Goal: Information Seeking & Learning: Learn about a topic

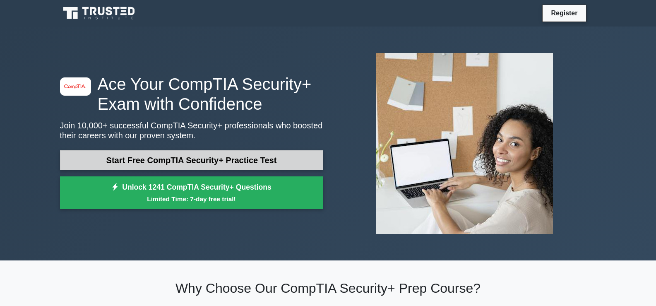
click at [264, 157] on link "Start Free CompTIA Security+ Practice Test" at bounding box center [191, 160] width 263 height 20
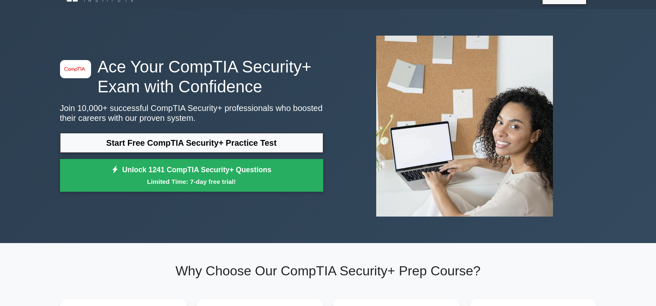
scroll to position [16, 0]
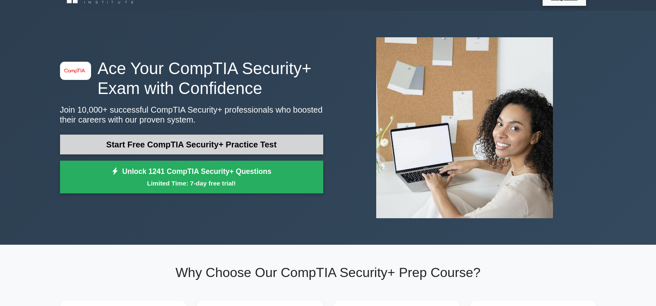
click at [202, 147] on link "Start Free CompTIA Security+ Practice Test" at bounding box center [191, 145] width 263 height 20
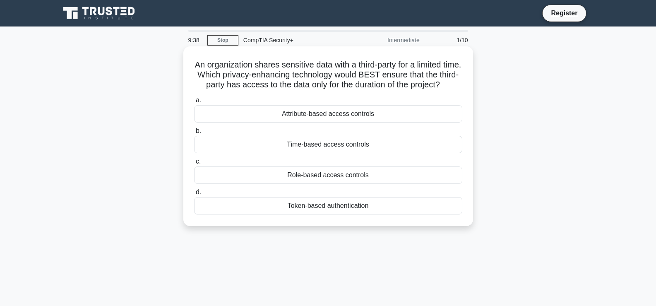
click at [332, 153] on div "Time-based access controls" at bounding box center [328, 144] width 268 height 17
click at [194, 134] on input "b. Time-based access controls" at bounding box center [194, 130] width 0 height 5
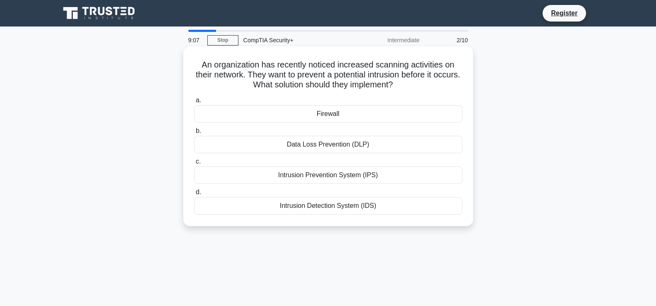
click at [348, 176] on div "Intrusion Prevention System (IPS)" at bounding box center [328, 174] width 268 height 17
click at [194, 164] on input "c. Intrusion Prevention System (IPS)" at bounding box center [194, 161] width 0 height 5
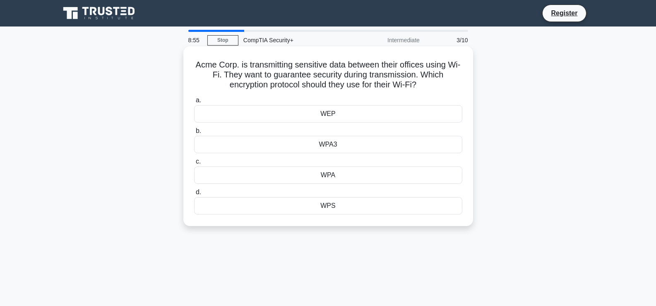
click at [376, 147] on div "WPA3" at bounding box center [328, 144] width 268 height 17
click at [194, 134] on input "b. WPA3" at bounding box center [194, 130] width 0 height 5
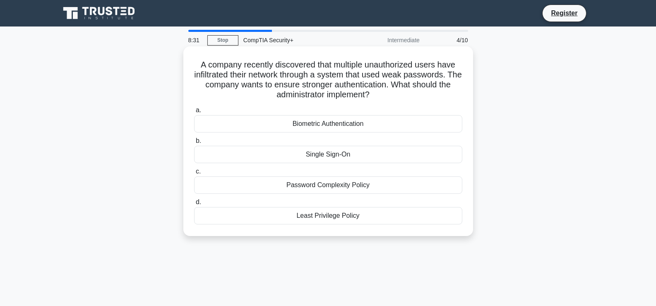
click at [381, 188] on div "Password Complexity Policy" at bounding box center [328, 184] width 268 height 17
click at [194, 174] on input "c. Password Complexity Policy" at bounding box center [194, 171] width 0 height 5
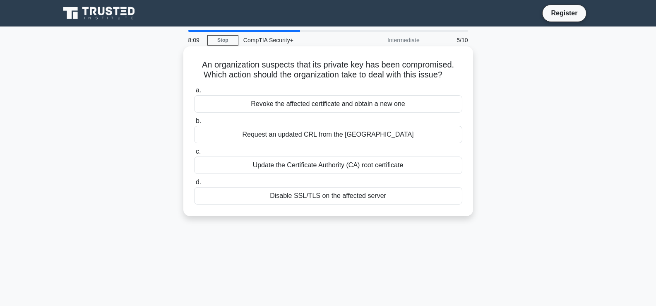
click at [373, 107] on div "Revoke the affected certificate and obtain a new one" at bounding box center [328, 103] width 268 height 17
click at [194, 93] on input "a. Revoke the affected certificate and obtain a new one" at bounding box center [194, 90] width 0 height 5
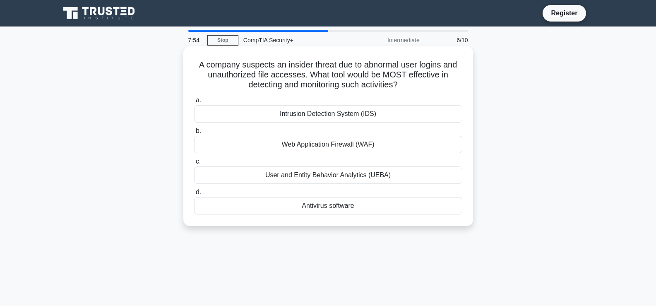
click at [357, 176] on div "User and Entity Behavior Analytics (UEBA)" at bounding box center [328, 174] width 268 height 17
click at [194, 164] on input "c. User and Entity Behavior Analytics (UEBA)" at bounding box center [194, 161] width 0 height 5
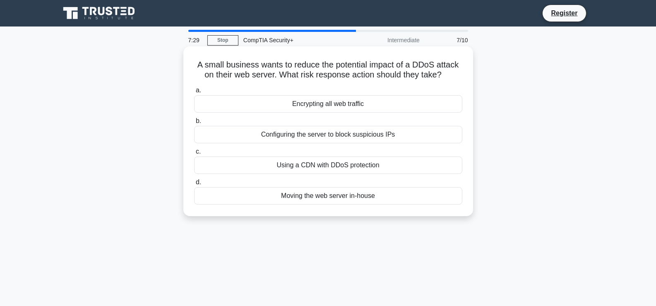
click at [353, 168] on div "Using a CDN with DDoS protection" at bounding box center [328, 164] width 268 height 17
click at [194, 154] on input "c. Using a CDN with DDoS protection" at bounding box center [194, 151] width 0 height 5
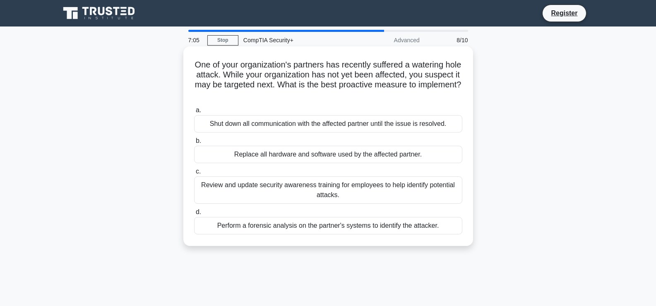
click at [354, 197] on div "Review and update security awareness training for employees to help identify po…" at bounding box center [328, 189] width 268 height 27
click at [194, 174] on input "c. Review and update security awareness training for employees to help identify…" at bounding box center [194, 171] width 0 height 5
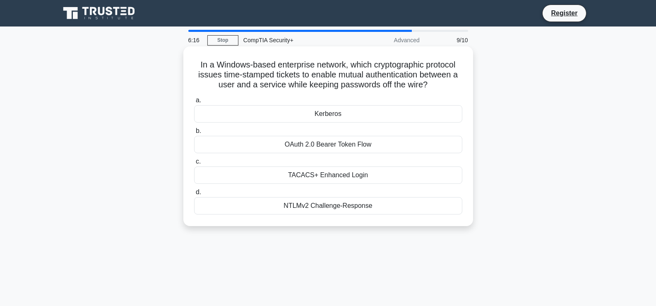
click at [358, 178] on div "TACACS+ Enhanced Login" at bounding box center [328, 174] width 268 height 17
click at [194, 164] on input "c. TACACS+ Enhanced Login" at bounding box center [194, 161] width 0 height 5
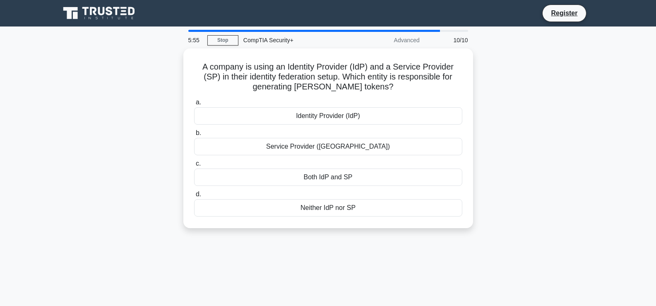
click at [358, 178] on div "Both IdP and SP" at bounding box center [328, 177] width 268 height 17
click at [194, 166] on input "c. Both IdP and SP" at bounding box center [194, 163] width 0 height 5
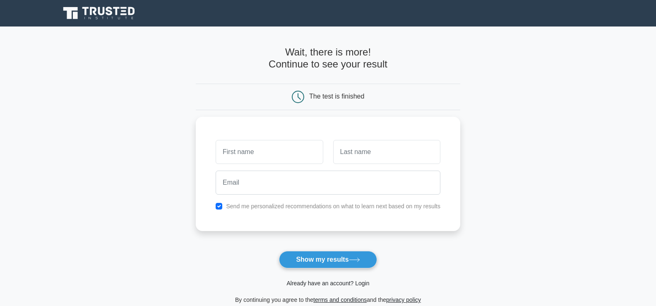
click at [343, 281] on link "Already have an account? Login" at bounding box center [327, 283] width 83 height 7
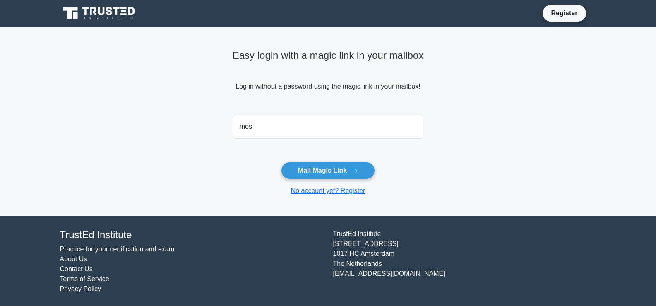
type input "[EMAIL_ADDRESS][DOMAIN_NAME]"
click at [332, 168] on button "Mail Magic Link" at bounding box center [328, 170] width 94 height 17
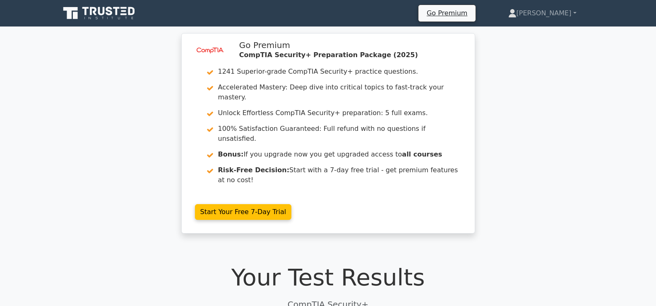
click at [123, 15] on icon at bounding box center [99, 13] width 79 height 16
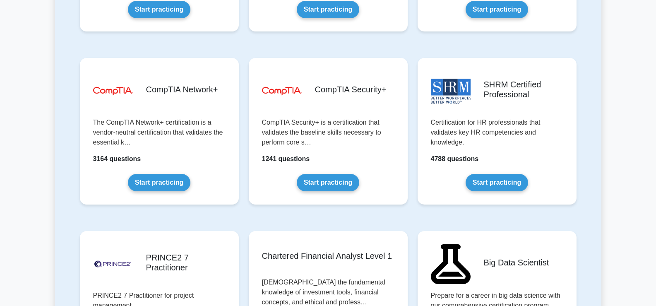
scroll to position [1566, 0]
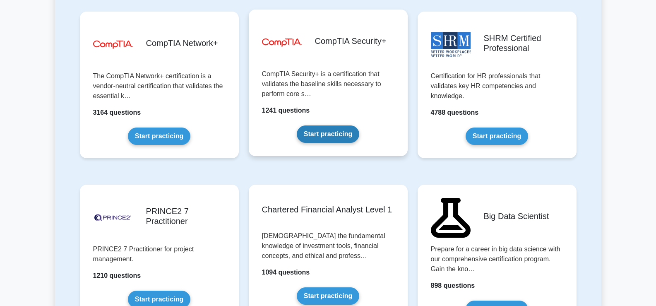
click at [333, 132] on link "Start practicing" at bounding box center [328, 133] width 63 height 17
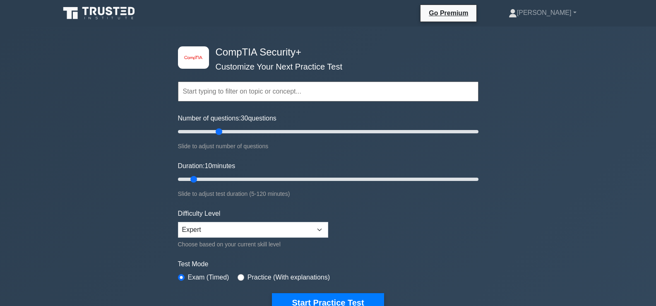
drag, startPoint x: 190, startPoint y: 132, endPoint x: 221, endPoint y: 138, distance: 32.1
type input "30"
click at [221, 137] on input "Number of questions: 30 questions" at bounding box center [328, 132] width 301 height 10
drag, startPoint x: 197, startPoint y: 178, endPoint x: 247, endPoint y: 180, distance: 50.2
type input "30"
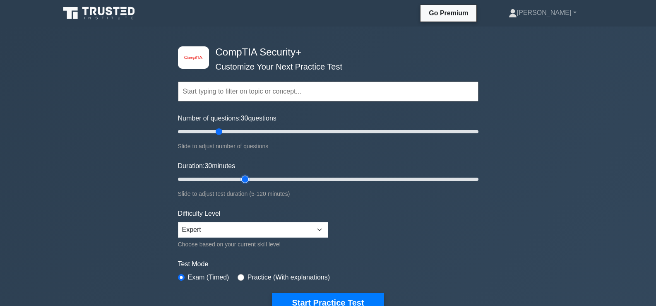
click at [247, 180] on input "Duration: 30 minutes" at bounding box center [328, 179] width 301 height 10
click at [245, 235] on select "Beginner Intermediate Expert" at bounding box center [253, 230] width 150 height 16
click at [415, 237] on form "Topics Cryptography Identity and Access Management Risk Management Network Secu…" at bounding box center [328, 184] width 301 height 256
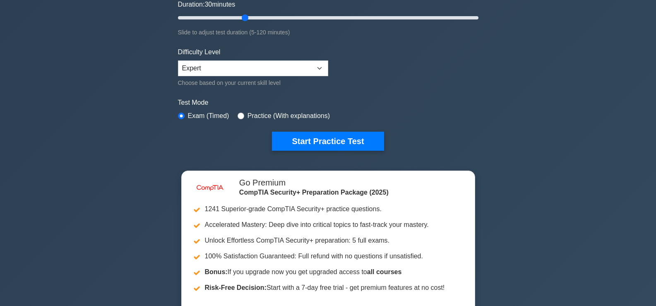
scroll to position [178, 0]
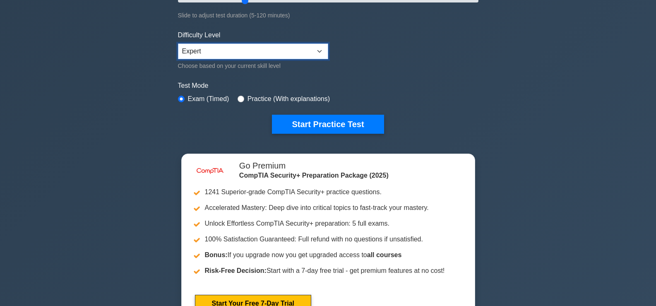
click at [255, 51] on select "Beginner Intermediate Expert" at bounding box center [253, 51] width 150 height 16
select select "intermediate"
click at [178, 43] on select "Beginner Intermediate Expert" at bounding box center [253, 51] width 150 height 16
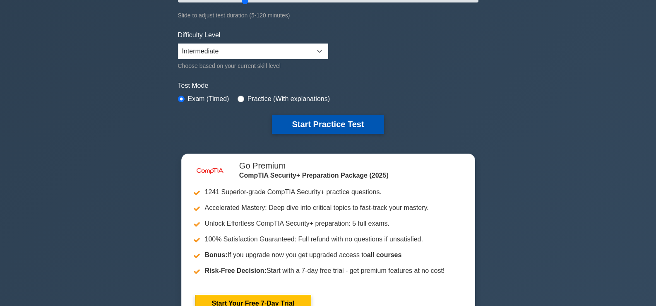
click at [294, 120] on button "Start Practice Test" at bounding box center [328, 124] width 112 height 19
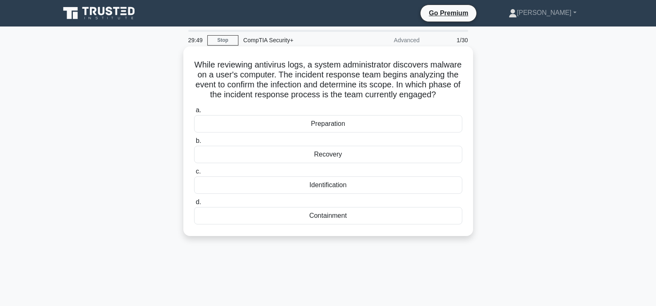
click at [311, 194] on div "Identification" at bounding box center [328, 184] width 268 height 17
click at [194, 174] on input "c. Identification" at bounding box center [194, 171] width 0 height 5
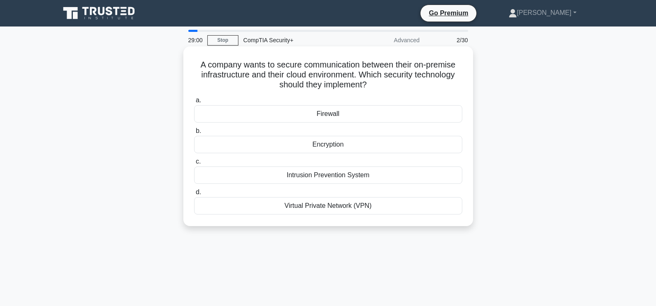
click at [308, 145] on div "Encryption" at bounding box center [328, 144] width 268 height 17
click at [194, 134] on input "b. Encryption" at bounding box center [194, 130] width 0 height 5
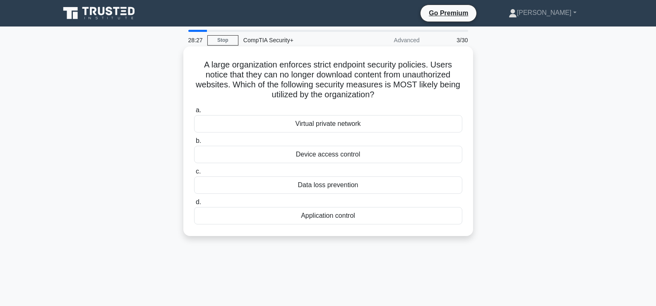
click at [338, 219] on div "Application control" at bounding box center [328, 215] width 268 height 17
click at [194, 205] on input "d. Application control" at bounding box center [194, 202] width 0 height 5
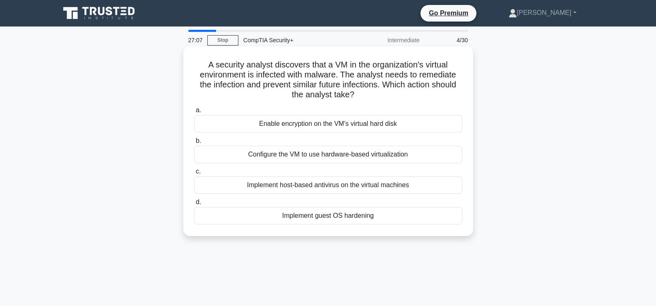
click at [320, 186] on div "Implement host-based antivirus on the virtual machines" at bounding box center [328, 184] width 268 height 17
click at [194, 174] on input "c. Implement host-based antivirus on the virtual machines" at bounding box center [194, 171] width 0 height 5
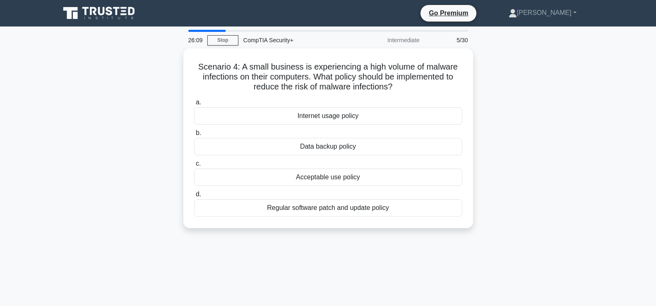
click at [320, 186] on div "a. Internet usage policy b. Data backup policy c. d." at bounding box center [328, 157] width 278 height 123
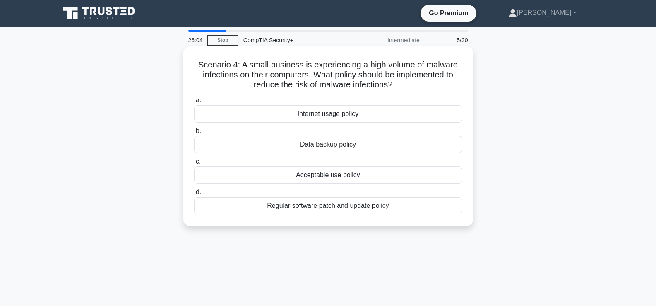
click at [322, 205] on div "Regular software patch and update policy" at bounding box center [328, 205] width 268 height 17
click at [194, 195] on input "d. Regular software patch and update policy" at bounding box center [194, 192] width 0 height 5
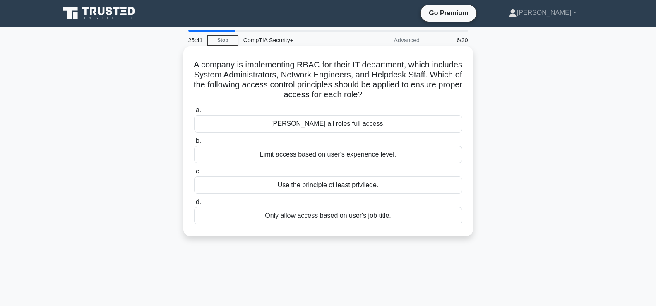
click at [323, 186] on div "Use the principle of least privilege." at bounding box center [328, 184] width 268 height 17
click at [194, 174] on input "c. Use the principle of least privilege." at bounding box center [194, 171] width 0 height 5
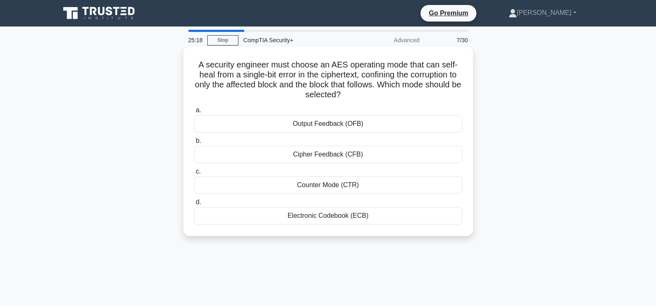
click at [323, 155] on div "Cipher Feedback (CFB)" at bounding box center [328, 154] width 268 height 17
click at [194, 144] on input "b. Cipher Feedback (CFB)" at bounding box center [194, 140] width 0 height 5
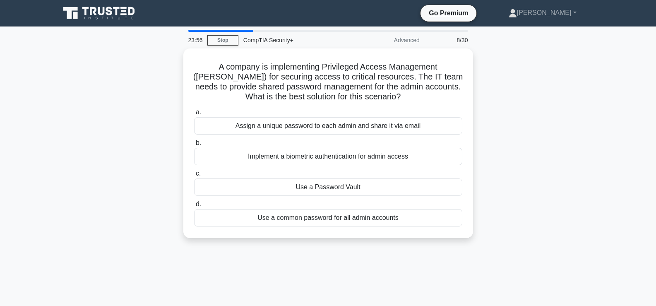
click at [323, 155] on div "Implement a biometric authentication for admin access" at bounding box center [328, 156] width 268 height 17
click at [194, 146] on input "b. Implement a biometric authentication for admin access" at bounding box center [194, 142] width 0 height 5
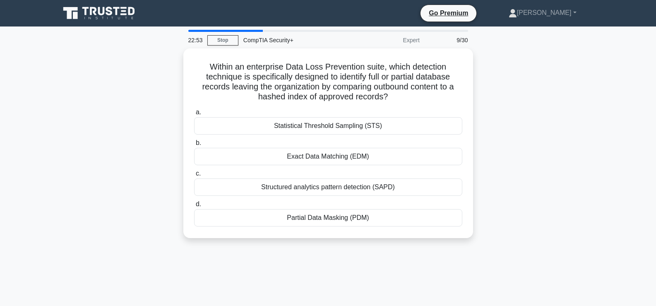
click at [323, 155] on div "Exact Data Matching (EDM)" at bounding box center [328, 156] width 268 height 17
click at [194, 146] on input "b. Exact Data Matching (EDM)" at bounding box center [194, 142] width 0 height 5
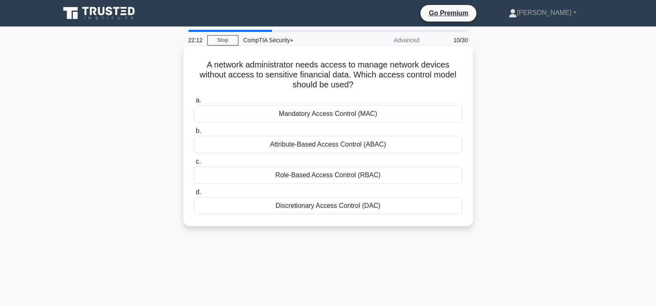
click at [315, 205] on div "Discretionary Access Control (DAC)" at bounding box center [328, 205] width 268 height 17
click at [194, 195] on input "d. Discretionary Access Control (DAC)" at bounding box center [194, 192] width 0 height 5
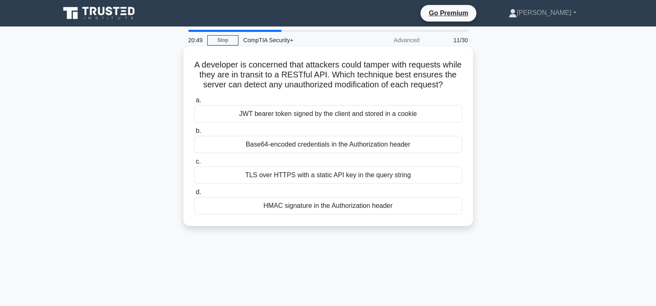
click at [315, 214] on div "HMAC signature in the Authorization header" at bounding box center [328, 205] width 268 height 17
click at [194, 195] on input "d. HMAC signature in the Authorization header" at bounding box center [194, 192] width 0 height 5
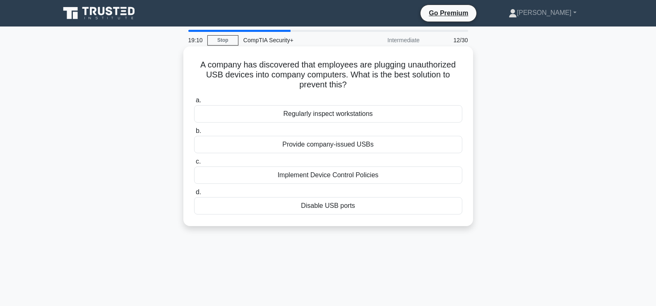
click at [319, 177] on div "Implement Device Control Policies" at bounding box center [328, 174] width 268 height 17
click at [194, 164] on input "c. Implement Device Control Policies" at bounding box center [194, 161] width 0 height 5
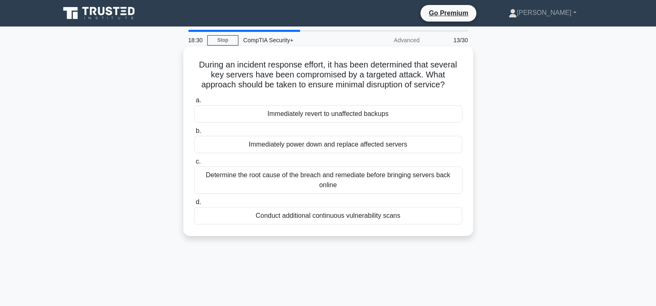
click at [312, 118] on div "Immediately revert to unaffected backups" at bounding box center [328, 113] width 268 height 17
click at [194, 103] on input "a. Immediately revert to unaffected backups" at bounding box center [194, 100] width 0 height 5
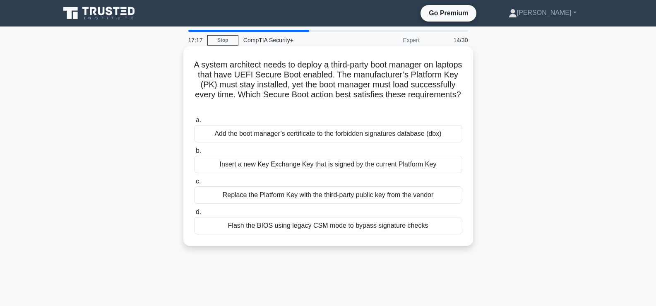
click at [314, 222] on div "Flash the BIOS using legacy CSM mode to bypass signature checks" at bounding box center [328, 225] width 268 height 17
click at [194, 215] on input "d. Flash the BIOS using legacy CSM mode to bypass signature checks" at bounding box center [194, 211] width 0 height 5
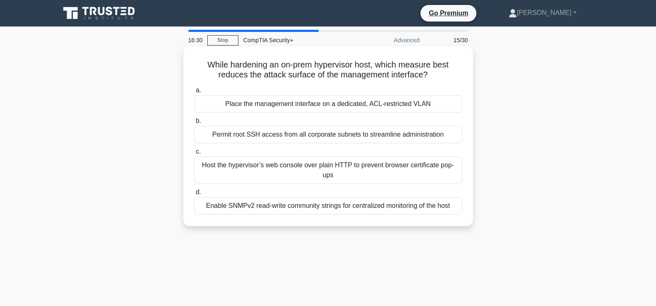
click at [309, 105] on div "Place the management interface on a dedicated, ACL-restricted VLAN" at bounding box center [328, 103] width 268 height 17
click at [194, 93] on input "a. Place the management interface on a dedicated, ACL-restricted VLAN" at bounding box center [194, 90] width 0 height 5
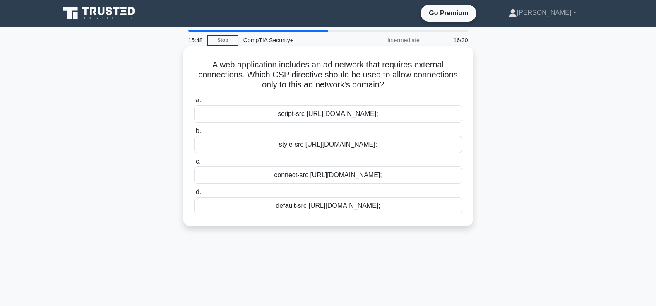
click at [309, 174] on div "connect-src https://adnetwork.example.com;" at bounding box center [328, 174] width 268 height 17
click at [194, 164] on input "c. connect-src https://adnetwork.example.com;" at bounding box center [194, 161] width 0 height 5
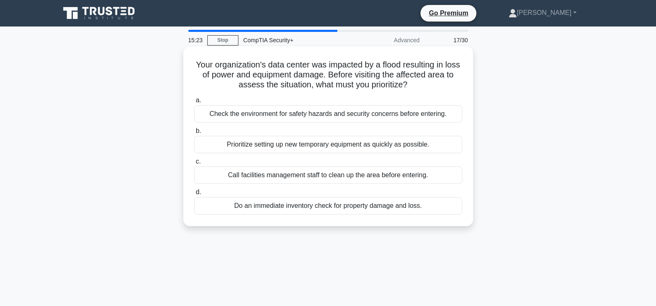
click at [321, 116] on div "Check the environment for safety hazards and security concerns before entering." at bounding box center [328, 113] width 268 height 17
click at [194, 103] on input "a. Check the environment for safety hazards and security concerns before enteri…" at bounding box center [194, 100] width 0 height 5
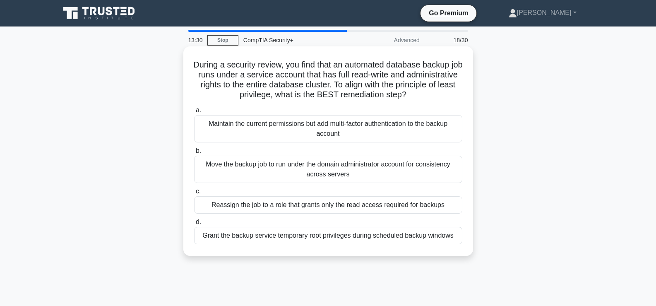
click at [298, 210] on div "Reassign the job to a role that grants only the read access required for backups" at bounding box center [328, 204] width 268 height 17
click at [194, 194] on input "c. Reassign the job to a role that grants only the read access required for bac…" at bounding box center [194, 191] width 0 height 5
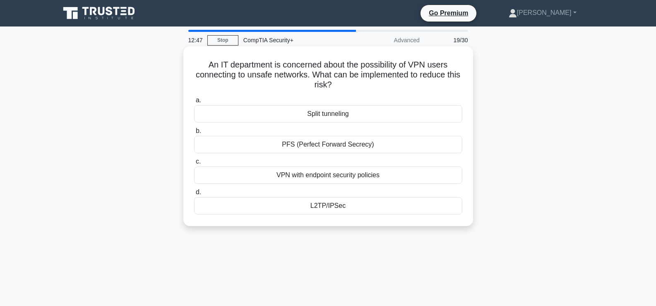
click at [329, 177] on div "VPN with endpoint security policies" at bounding box center [328, 174] width 268 height 17
click at [194, 164] on input "c. VPN with endpoint security policies" at bounding box center [194, 161] width 0 height 5
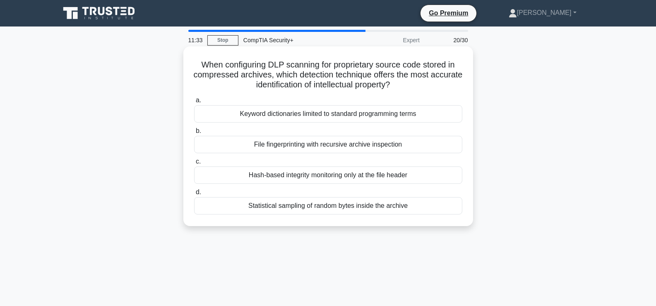
click at [339, 142] on div "File fingerprinting with recursive archive inspection" at bounding box center [328, 144] width 268 height 17
click at [194, 134] on input "b. File fingerprinting with recursive archive inspection" at bounding box center [194, 130] width 0 height 5
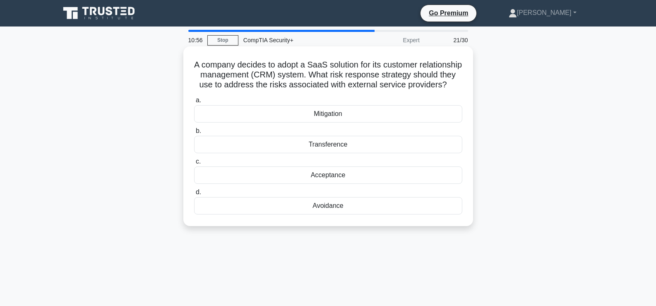
click at [336, 123] on div "Mitigation" at bounding box center [328, 113] width 268 height 17
click at [194, 103] on input "a. Mitigation" at bounding box center [194, 100] width 0 height 5
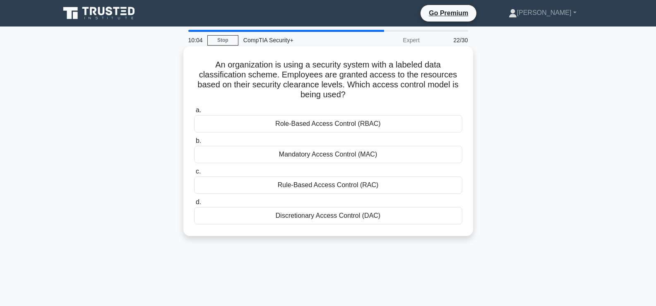
click at [363, 128] on div "Role-Based Access Control (RBAC)" at bounding box center [328, 123] width 268 height 17
click at [194, 113] on input "a. Role-Based Access Control (RBAC)" at bounding box center [194, 110] width 0 height 5
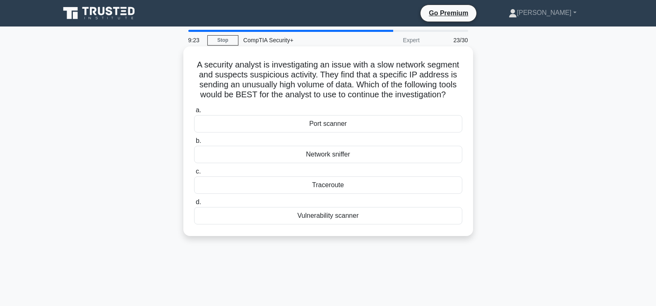
click at [335, 183] on div "Traceroute" at bounding box center [328, 184] width 268 height 17
click at [194, 174] on input "c. Traceroute" at bounding box center [194, 171] width 0 height 5
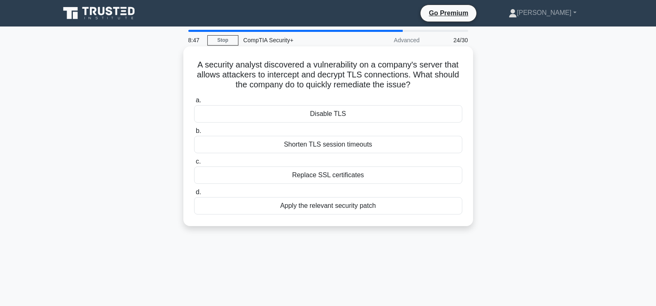
click at [332, 210] on div "Apply the relevant security patch" at bounding box center [328, 205] width 268 height 17
click at [194, 195] on input "d. Apply the relevant security patch" at bounding box center [194, 192] width 0 height 5
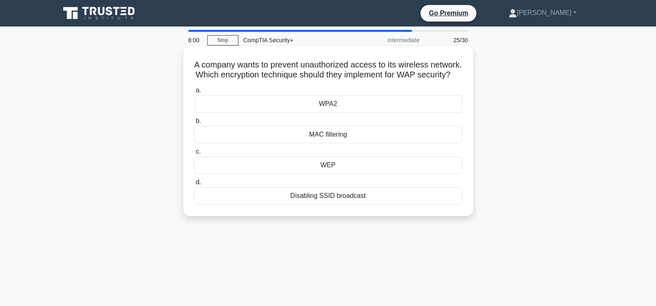
click at [337, 174] on div "WEP" at bounding box center [328, 164] width 268 height 17
click at [194, 154] on input "c. WEP" at bounding box center [194, 151] width 0 height 5
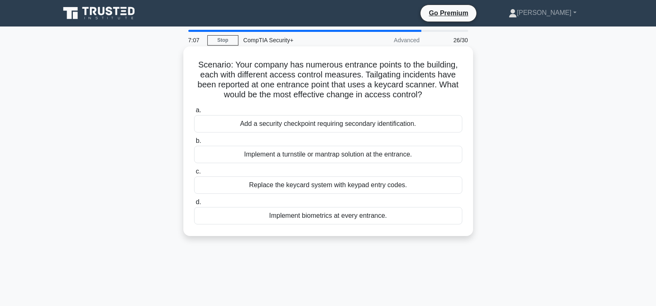
click at [332, 154] on div "Implement a turnstile or mantrap solution at the entrance." at bounding box center [328, 154] width 268 height 17
click at [194, 144] on input "b. Implement a turnstile or mantrap solution at the entrance." at bounding box center [194, 140] width 0 height 5
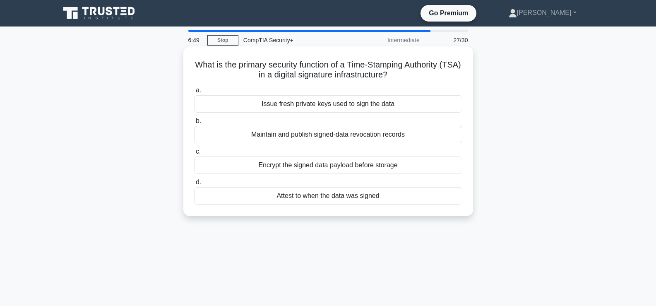
click at [323, 200] on div "Attest to when the data was signed" at bounding box center [328, 195] width 268 height 17
click at [194, 185] on input "d. Attest to when the data was signed" at bounding box center [194, 182] width 0 height 5
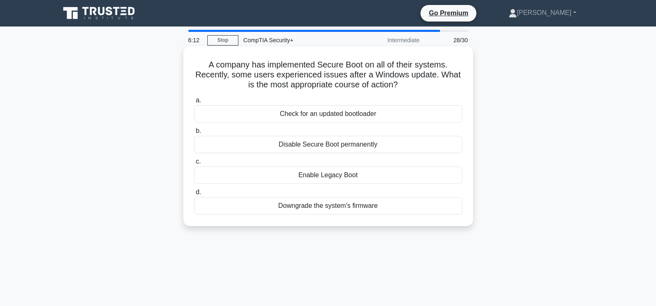
click at [339, 114] on div "Check for an updated bootloader" at bounding box center [328, 113] width 268 height 17
click at [194, 103] on input "a. Check for an updated bootloader" at bounding box center [194, 100] width 0 height 5
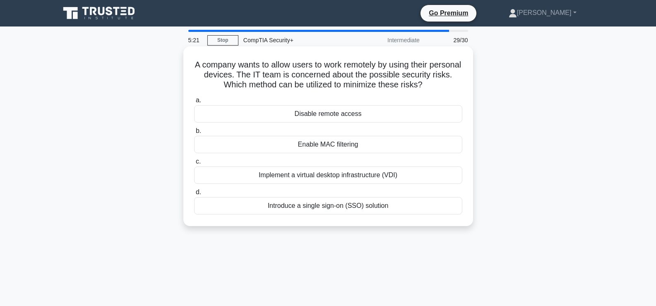
click at [336, 173] on div "Implement a virtual desktop infrastructure (VDI)" at bounding box center [328, 174] width 268 height 17
click at [194, 164] on input "c. Implement a virtual desktop infrastructure (VDI)" at bounding box center [194, 161] width 0 height 5
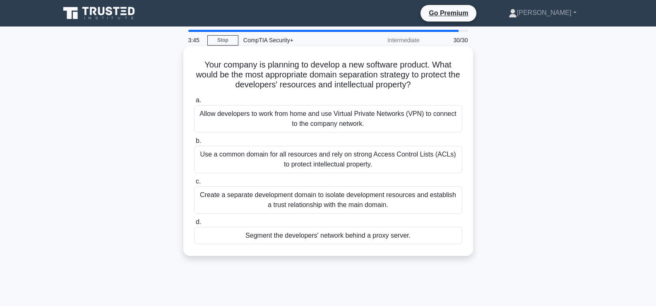
click at [349, 236] on div "Segment the developers' network behind a proxy server." at bounding box center [328, 235] width 268 height 17
click at [194, 225] on input "d. Segment the developers' network behind a proxy server." at bounding box center [194, 221] width 0 height 5
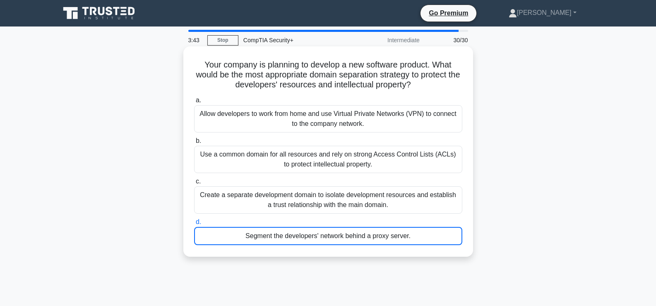
click at [351, 232] on div "Segment the developers' network behind a proxy server." at bounding box center [328, 236] width 268 height 18
click at [194, 225] on input "d. Segment the developers' network behind a proxy server." at bounding box center [194, 221] width 0 height 5
click at [351, 232] on div "Segment the developers' network behind a proxy server." at bounding box center [328, 236] width 268 height 18
click at [194, 225] on input "d. Segment the developers' network behind a proxy server." at bounding box center [194, 221] width 0 height 5
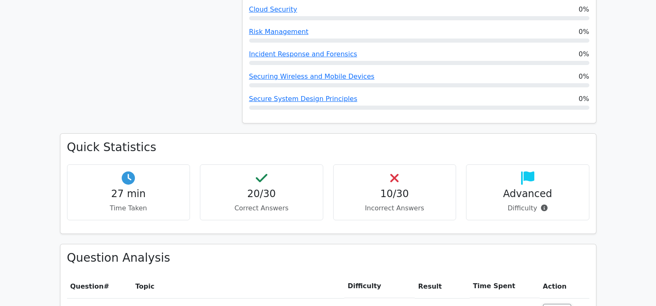
scroll to position [690, 0]
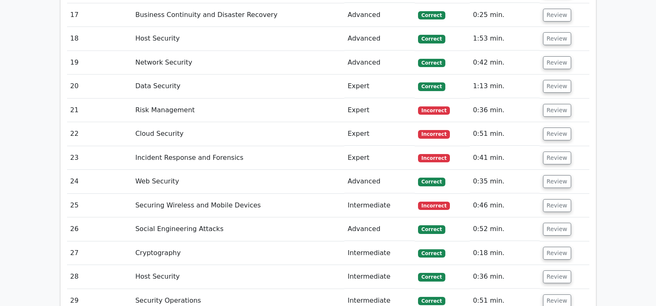
scroll to position [1739, 0]
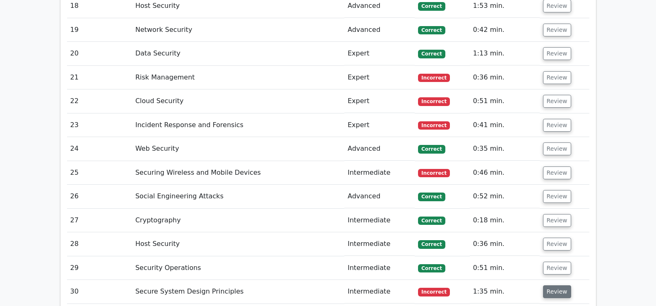
click at [552, 285] on button "Review" at bounding box center [557, 291] width 28 height 13
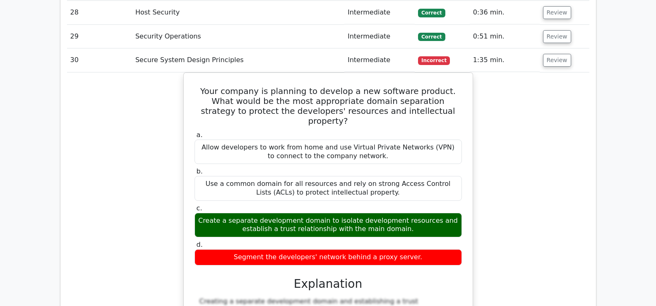
scroll to position [1945, 0]
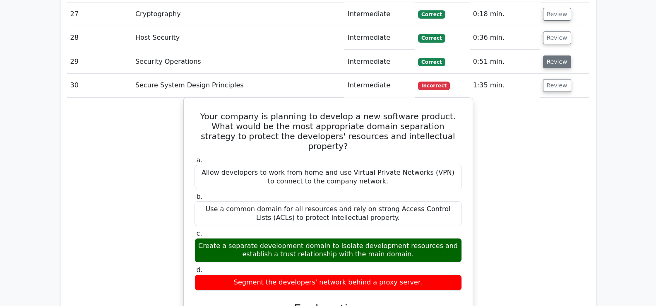
click at [554, 55] on button "Review" at bounding box center [557, 61] width 28 height 13
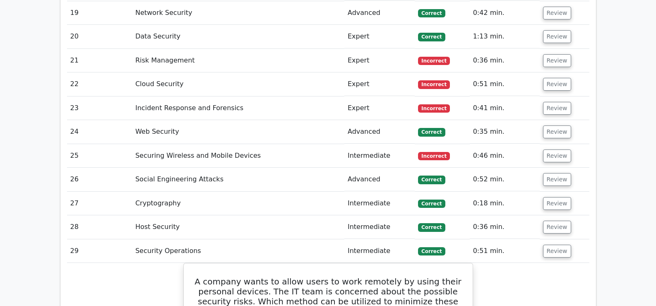
scroll to position [1745, 0]
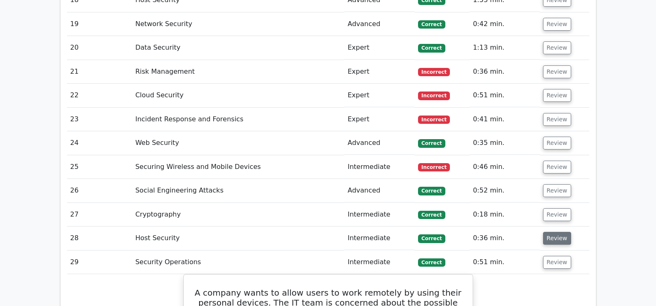
click at [549, 232] on button "Review" at bounding box center [557, 238] width 28 height 13
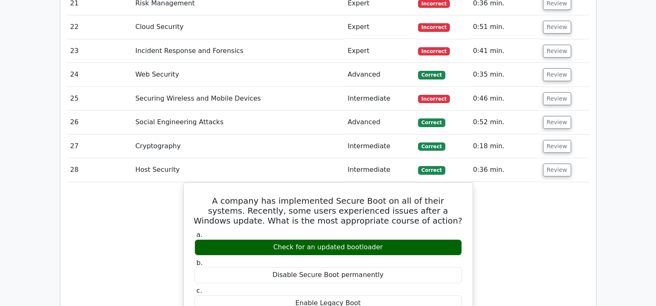
scroll to position [1808, 0]
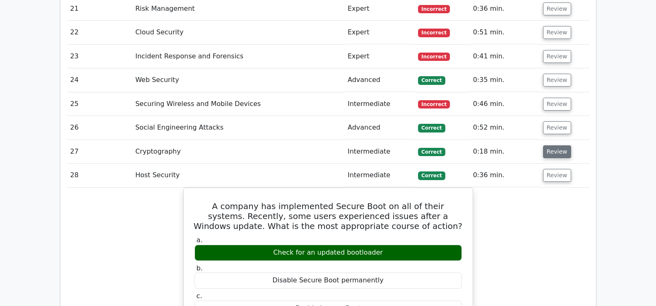
click at [543, 145] on button "Review" at bounding box center [557, 151] width 28 height 13
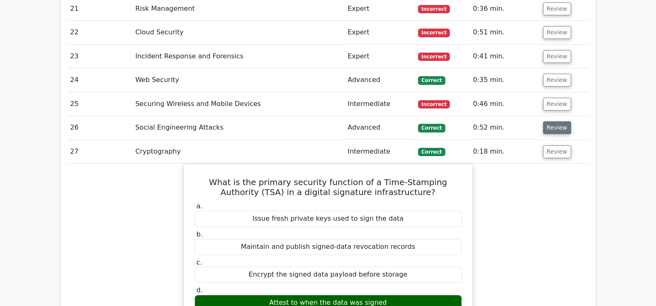
click at [552, 121] on button "Review" at bounding box center [557, 127] width 28 height 13
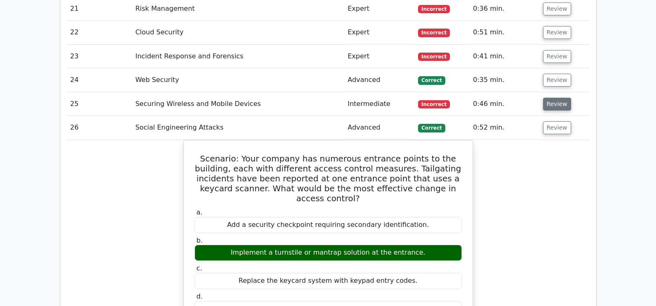
click at [548, 98] on button "Review" at bounding box center [557, 104] width 28 height 13
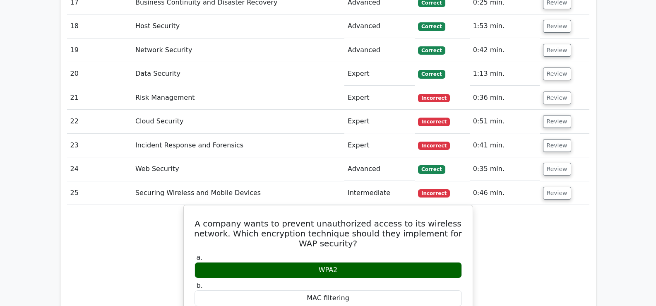
scroll to position [1686, 0]
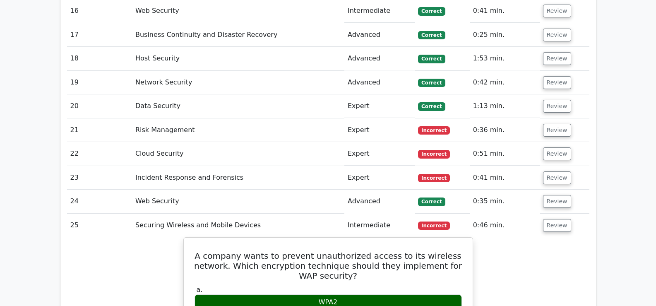
click at [553, 190] on td "Review" at bounding box center [565, 202] width 50 height 24
click at [554, 195] on button "Review" at bounding box center [557, 201] width 28 height 13
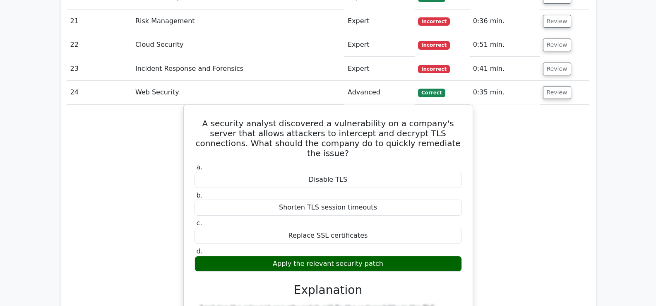
scroll to position [1750, 0]
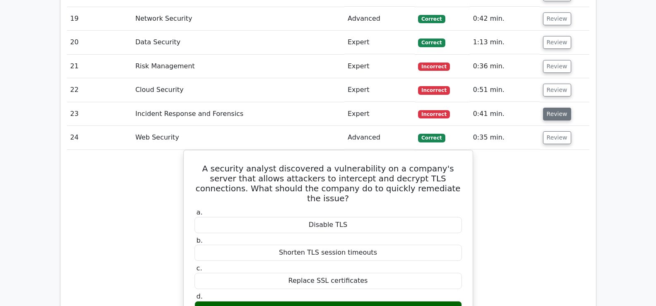
click at [549, 108] on button "Review" at bounding box center [557, 114] width 28 height 13
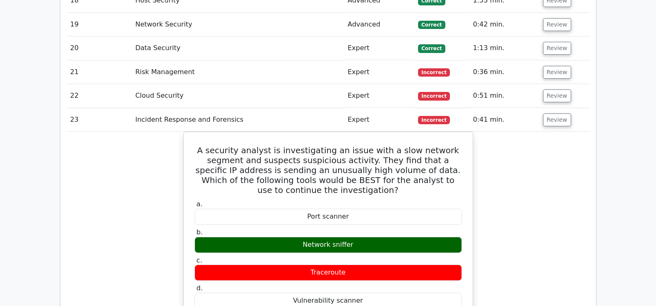
scroll to position [1689, 0]
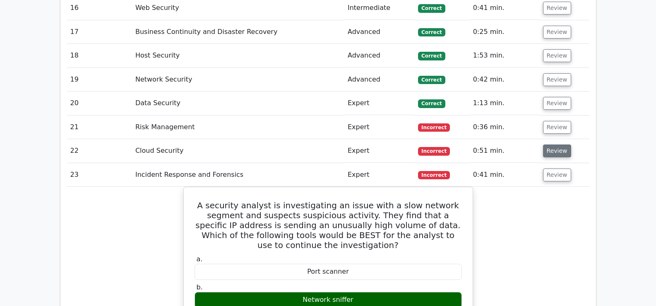
click at [548, 144] on button "Review" at bounding box center [557, 150] width 28 height 13
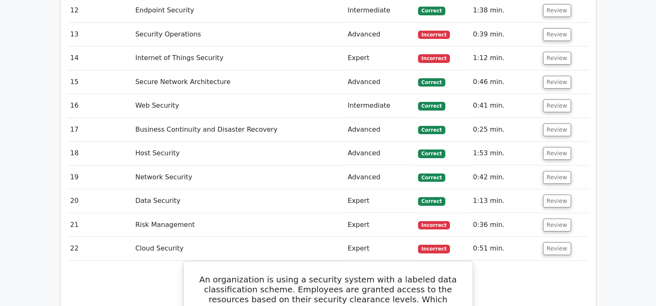
scroll to position [1563, 0]
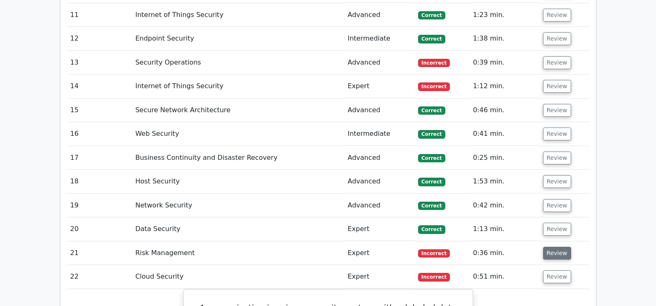
click at [553, 247] on button "Review" at bounding box center [557, 253] width 28 height 13
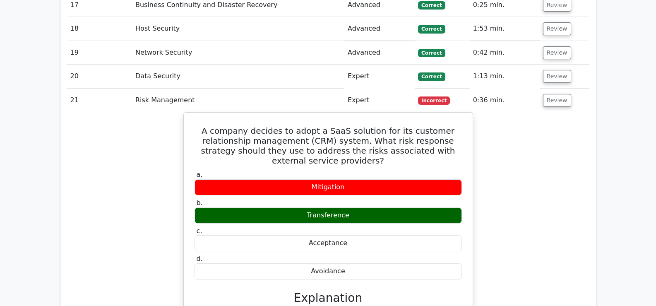
scroll to position [1710, 0]
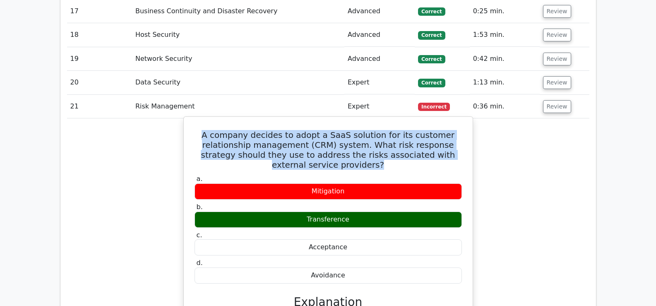
drag, startPoint x: 350, startPoint y: 129, endPoint x: 212, endPoint y: 95, distance: 142.9
click at [212, 130] on h5 "A company decides to adopt a SaaS solution for its customer relationship manage…" at bounding box center [328, 150] width 269 height 40
copy h5 "A company decides to adopt a SaaS solution for its customer relationship manage…"
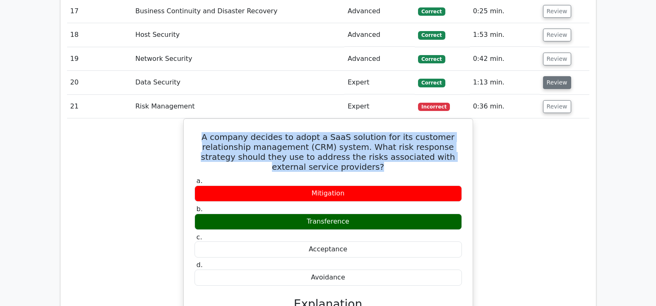
click at [563, 76] on button "Review" at bounding box center [557, 82] width 28 height 13
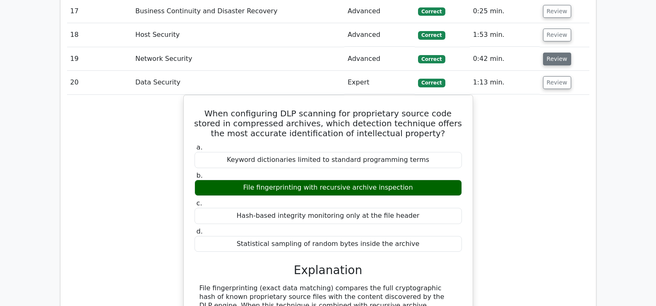
click at [545, 53] on button "Review" at bounding box center [557, 59] width 28 height 13
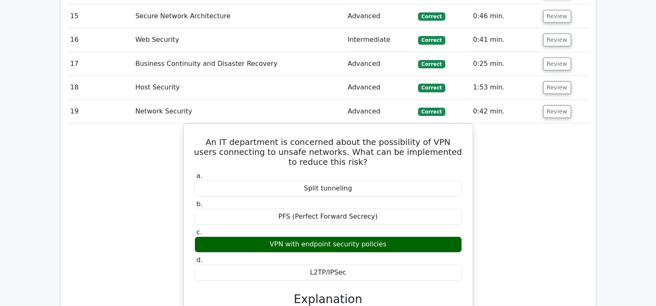
scroll to position [1650, 0]
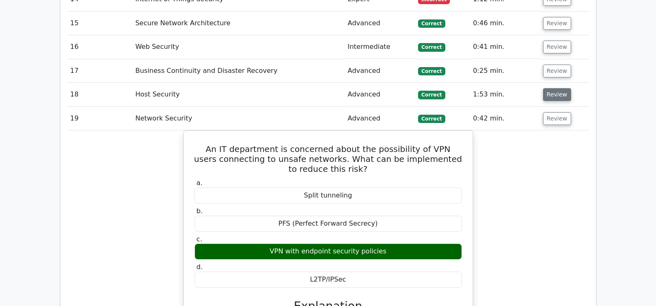
click at [548, 88] on button "Review" at bounding box center [557, 94] width 28 height 13
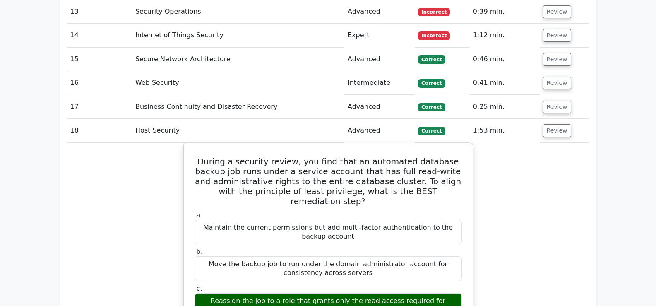
scroll to position [1587, 0]
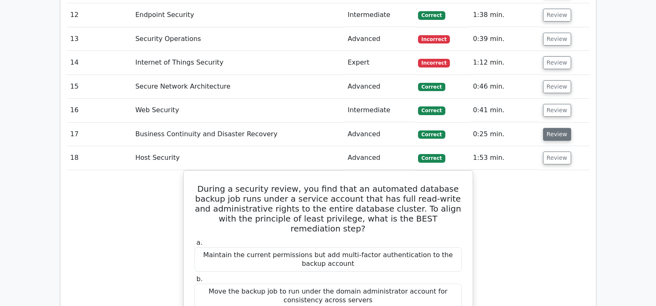
click at [551, 128] on button "Review" at bounding box center [557, 134] width 28 height 13
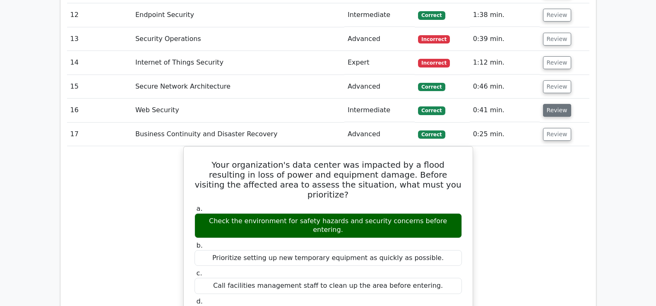
click at [551, 104] on button "Review" at bounding box center [557, 110] width 28 height 13
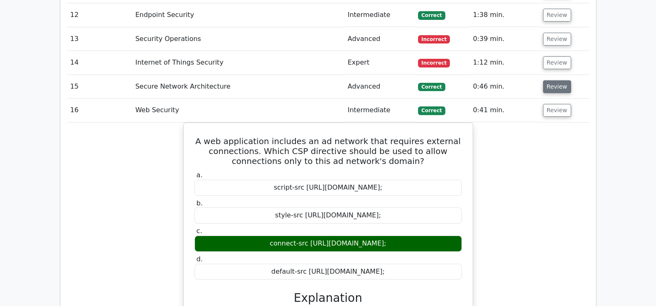
click at [552, 80] on button "Review" at bounding box center [557, 86] width 28 height 13
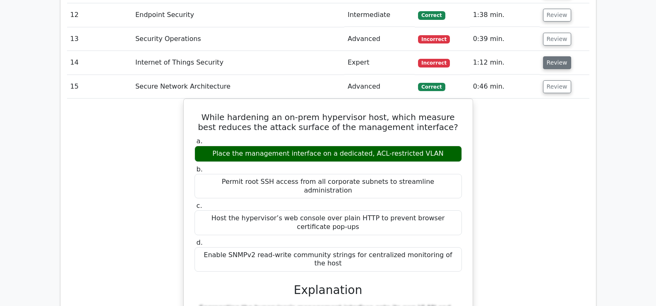
click at [554, 56] on button "Review" at bounding box center [557, 62] width 28 height 13
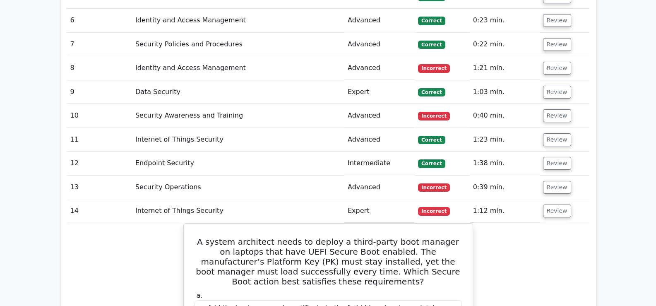
scroll to position [1411, 0]
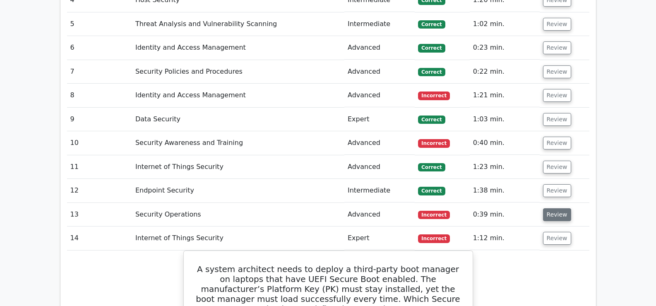
click at [557, 208] on button "Review" at bounding box center [557, 214] width 28 height 13
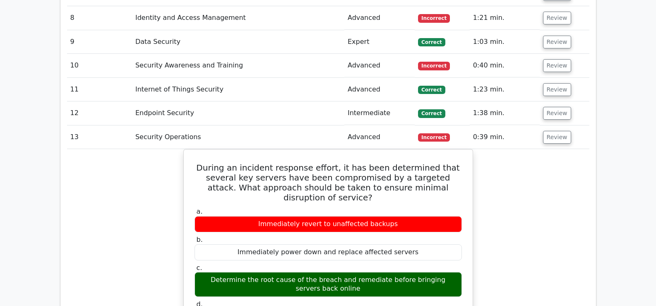
scroll to position [1442, 0]
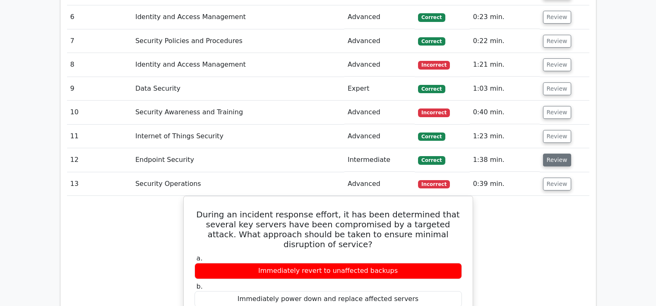
click at [555, 154] on button "Review" at bounding box center [557, 160] width 28 height 13
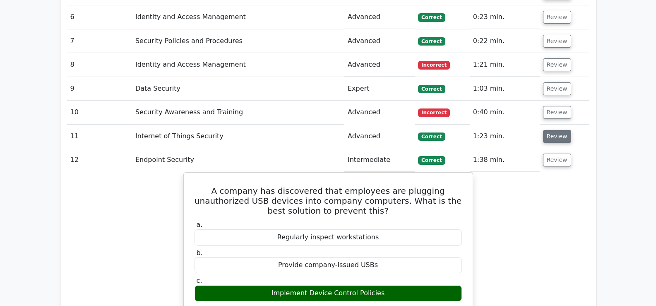
click at [551, 130] on button "Review" at bounding box center [557, 136] width 28 height 13
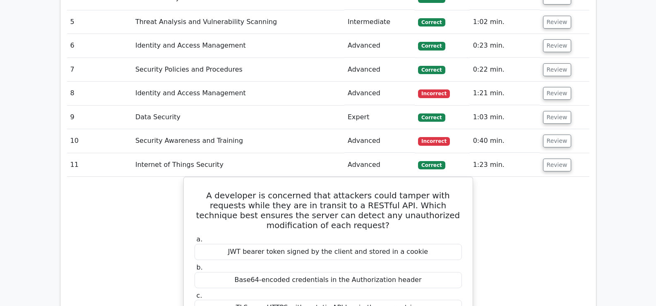
scroll to position [1389, 0]
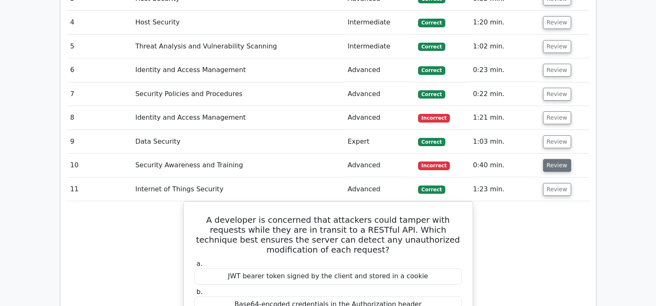
click at [557, 159] on button "Review" at bounding box center [557, 165] width 28 height 13
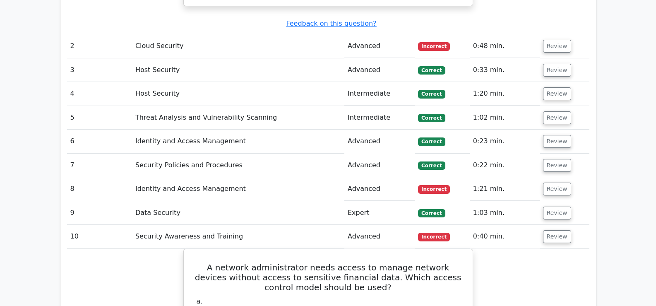
scroll to position [1258, 0]
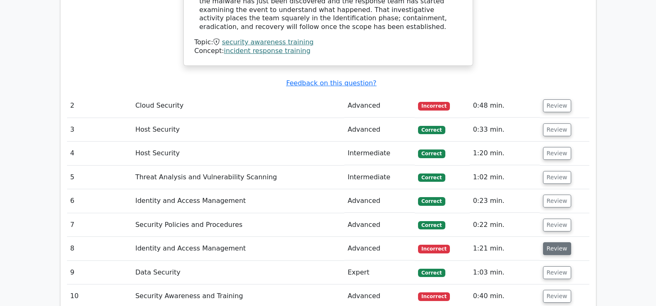
click at [550, 242] on button "Review" at bounding box center [557, 248] width 28 height 13
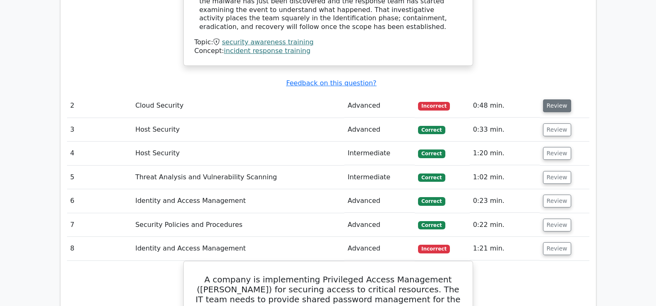
click at [552, 99] on button "Review" at bounding box center [557, 105] width 28 height 13
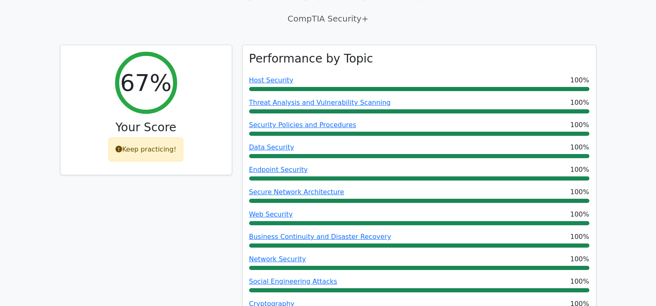
scroll to position [0, 0]
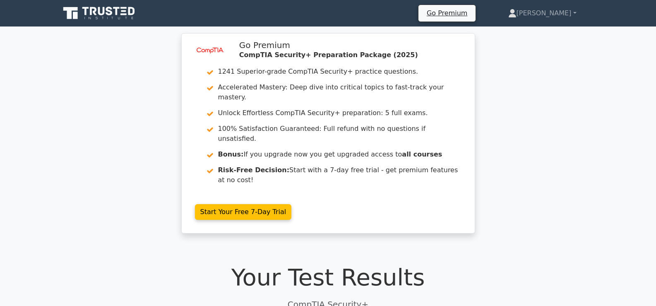
click at [122, 18] on icon at bounding box center [99, 13] width 79 height 16
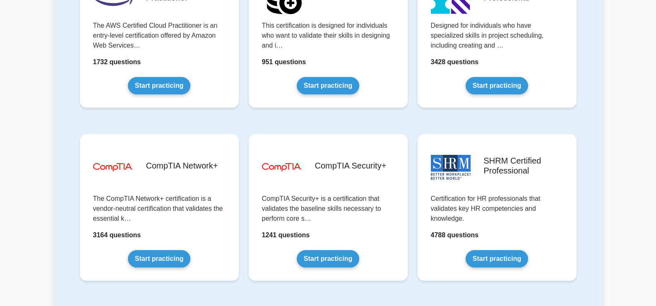
scroll to position [1447, 0]
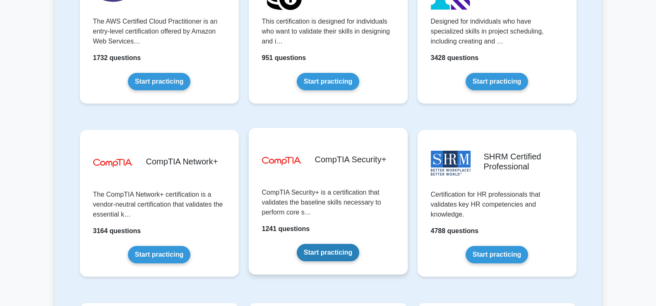
click at [337, 251] on link "Start practicing" at bounding box center [328, 252] width 63 height 17
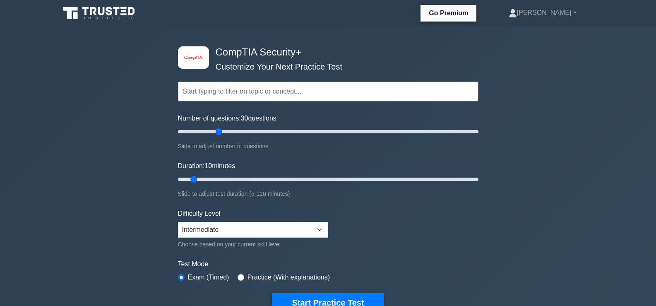
drag, startPoint x: 189, startPoint y: 130, endPoint x: 222, endPoint y: 136, distance: 33.2
type input "30"
click at [222, 136] on input "Number of questions: 30 questions" at bounding box center [328, 132] width 301 height 10
click at [220, 225] on select "Beginner Intermediate Expert" at bounding box center [253, 230] width 150 height 16
select select "beginner"
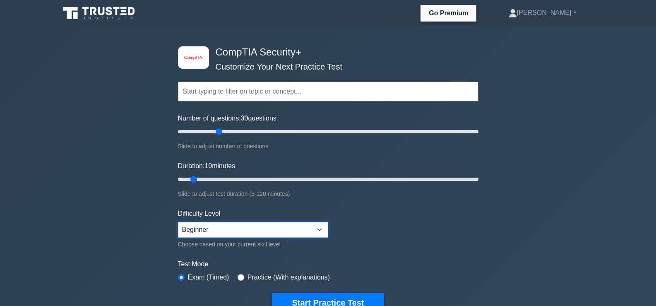
click at [178, 222] on select "Beginner Intermediate Expert" at bounding box center [253, 230] width 150 height 16
click at [321, 294] on button "Start Practice Test" at bounding box center [328, 302] width 112 height 19
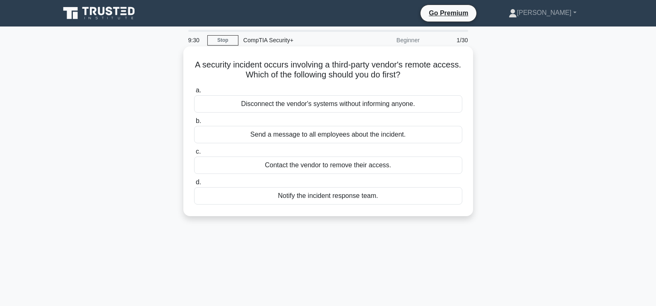
click at [315, 200] on div "Notify the incident response team." at bounding box center [328, 195] width 268 height 17
click at [194, 185] on input "d. Notify the incident response team." at bounding box center [194, 182] width 0 height 5
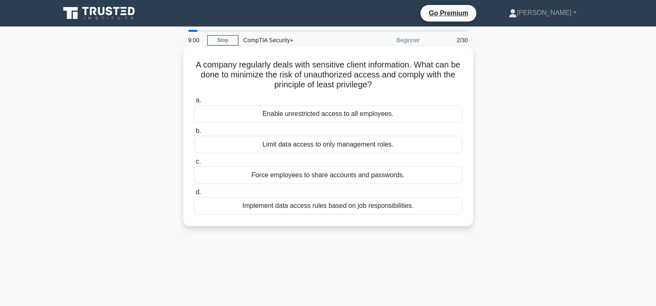
click at [313, 204] on div "Implement data access rules based on job responsibilities." at bounding box center [328, 205] width 268 height 17
click at [194, 195] on input "d. Implement data access rules based on job responsibilities." at bounding box center [194, 192] width 0 height 5
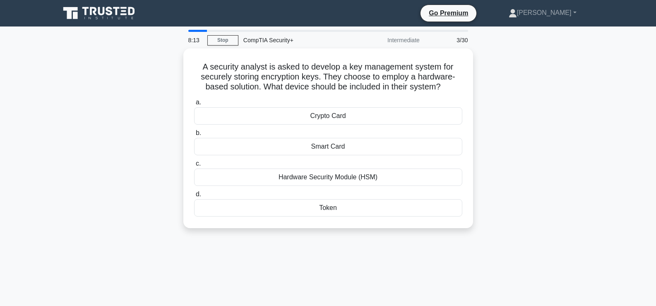
click at [313, 204] on div "Token" at bounding box center [328, 207] width 268 height 17
click at [194, 197] on input "d. [GEOGRAPHIC_DATA]" at bounding box center [194, 194] width 0 height 5
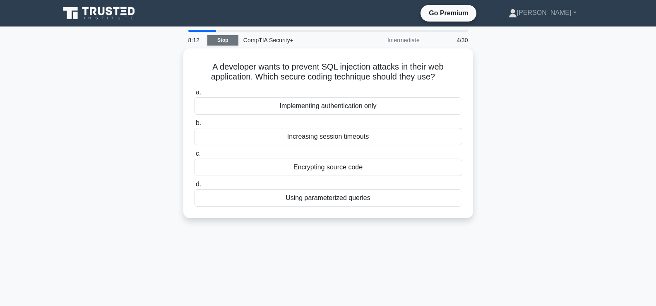
click at [224, 40] on link "Stop" at bounding box center [222, 40] width 31 height 10
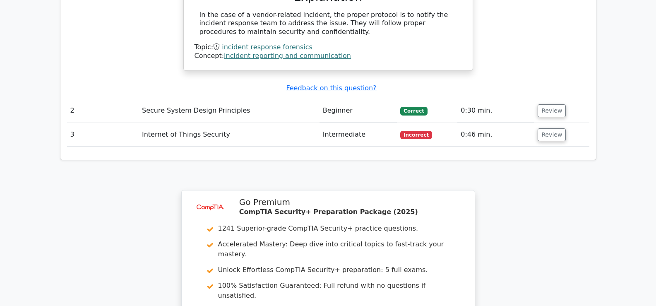
scroll to position [845, 0]
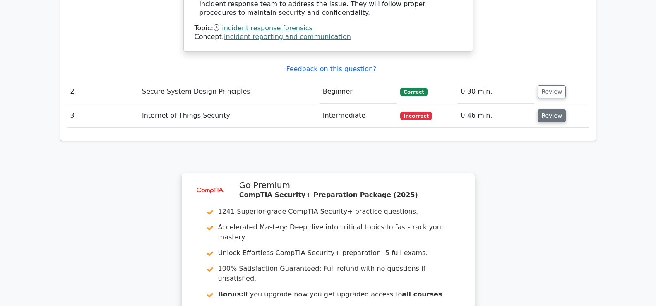
click at [544, 109] on button "Review" at bounding box center [552, 115] width 28 height 13
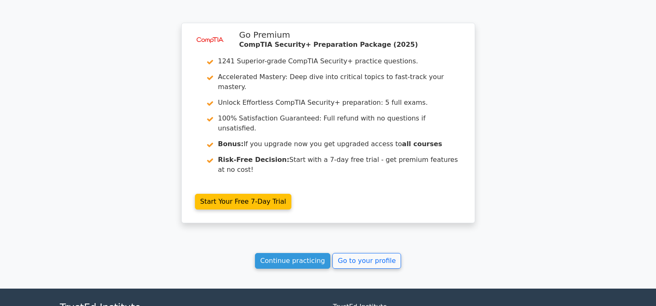
scroll to position [1367, 0]
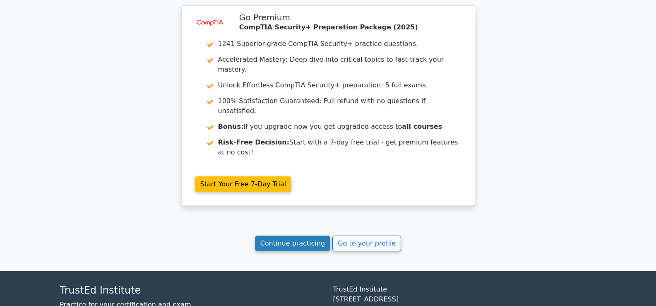
click at [301, 236] on link "Continue practicing" at bounding box center [293, 244] width 76 height 16
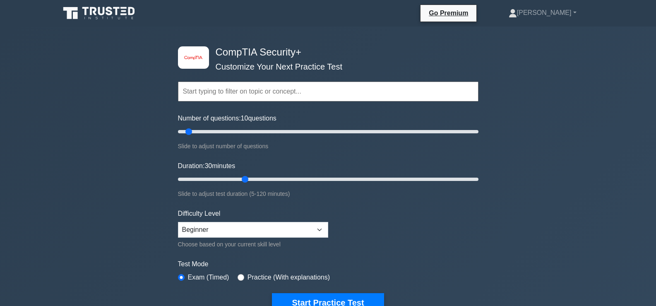
drag, startPoint x: 193, startPoint y: 176, endPoint x: 239, endPoint y: 181, distance: 46.2
type input "30"
click at [239, 181] on input "Duration: 30 minutes" at bounding box center [328, 179] width 301 height 10
drag, startPoint x: 188, startPoint y: 130, endPoint x: 218, endPoint y: 131, distance: 29.4
type input "30"
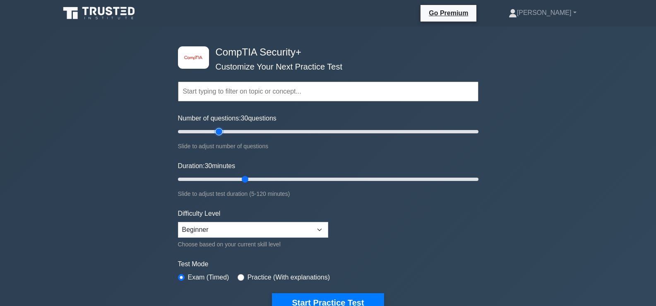
click at [218, 131] on input "Number of questions: 30 questions" at bounding box center [328, 132] width 301 height 10
click at [353, 298] on button "Start Practice Test" at bounding box center [328, 302] width 112 height 19
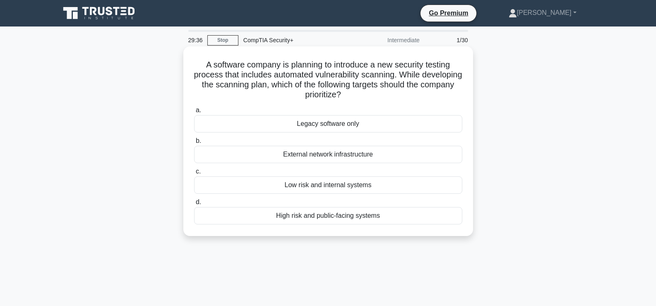
click at [370, 218] on div "High risk and public-facing systems" at bounding box center [328, 215] width 268 height 17
click at [194, 205] on input "d. High risk and public-facing systems" at bounding box center [194, 202] width 0 height 5
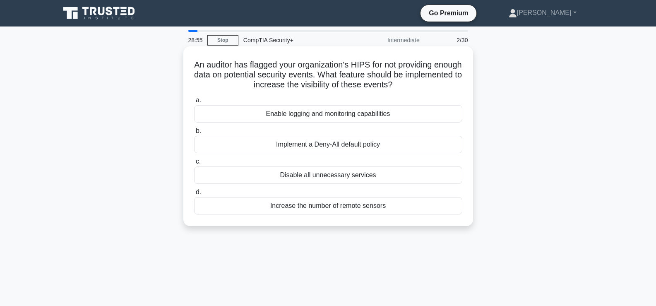
click at [342, 105] on label "a. Enable logging and monitoring capabilities" at bounding box center [328, 108] width 268 height 27
click at [194, 103] on input "a. Enable logging and monitoring capabilities" at bounding box center [194, 100] width 0 height 5
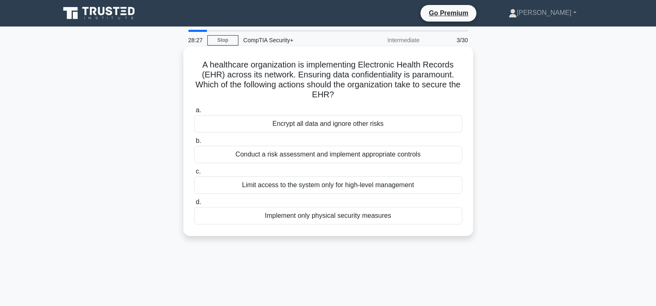
click at [419, 162] on div "Conduct a risk assessment and implement appropriate controls" at bounding box center [328, 154] width 268 height 17
click at [194, 144] on input "b. Conduct a risk assessment and implement appropriate controls" at bounding box center [194, 140] width 0 height 5
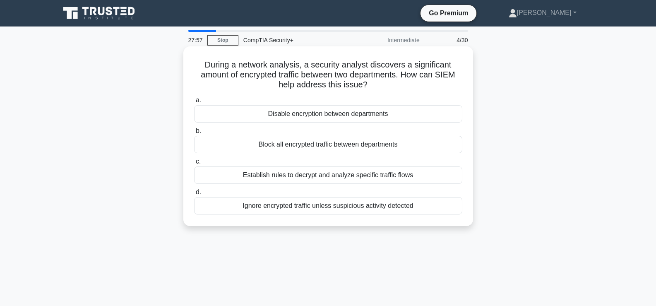
click at [402, 182] on div "Establish rules to decrypt and analyze specific traffic flows" at bounding box center [328, 174] width 268 height 17
click at [194, 164] on input "c. Establish rules to decrypt and analyze specific traffic flows" at bounding box center [194, 161] width 0 height 5
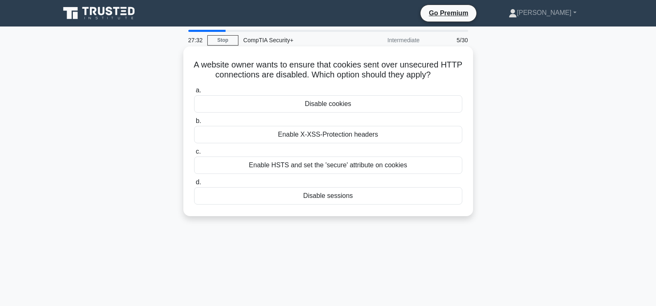
click at [402, 171] on div "Enable HSTS and set the 'secure' attribute on cookies" at bounding box center [328, 164] width 268 height 17
click at [194, 154] on input "c. Enable HSTS and set the 'secure' attribute on cookies" at bounding box center [194, 151] width 0 height 5
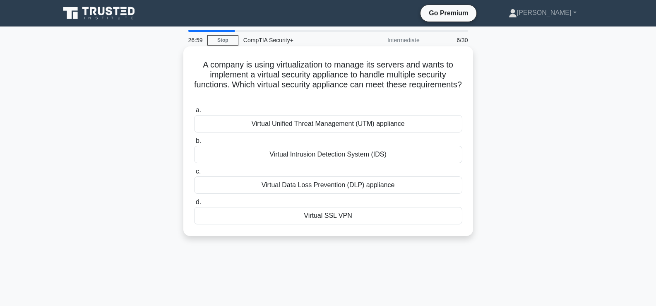
click at [421, 127] on div "Virtual Unified Threat Management (UTM) appliance" at bounding box center [328, 123] width 268 height 17
click at [194, 113] on input "a. Virtual Unified Threat Management (UTM) appliance" at bounding box center [194, 110] width 0 height 5
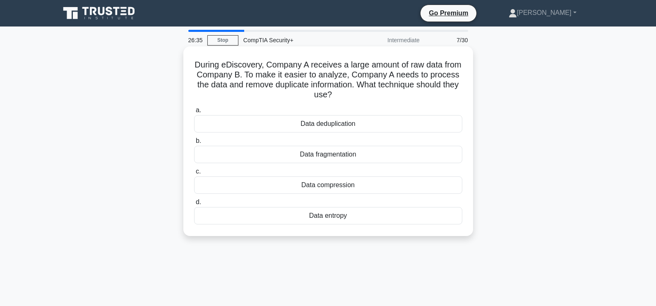
click at [427, 128] on div "Data deduplication" at bounding box center [328, 123] width 268 height 17
click at [194, 113] on input "a. Data deduplication" at bounding box center [194, 110] width 0 height 5
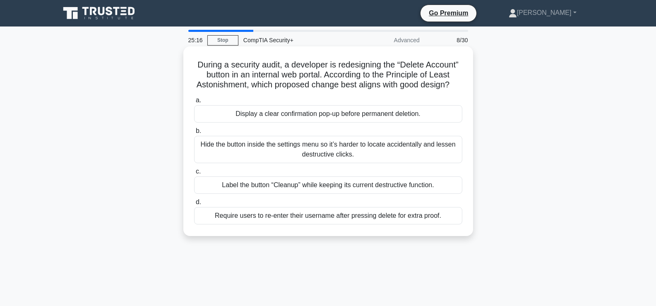
click at [419, 224] on div "Require users to re-enter their username after pressing delete for extra proof." at bounding box center [328, 215] width 268 height 17
click at [194, 205] on input "d. Require users to re-enter their username after pressing delete for extra pro…" at bounding box center [194, 202] width 0 height 5
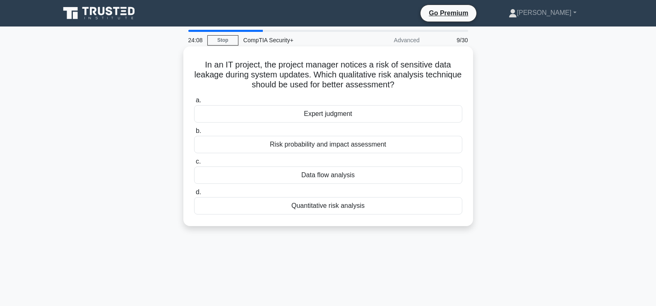
click at [407, 174] on div "Data flow analysis" at bounding box center [328, 174] width 268 height 17
click at [194, 164] on input "c. Data flow analysis" at bounding box center [194, 161] width 0 height 5
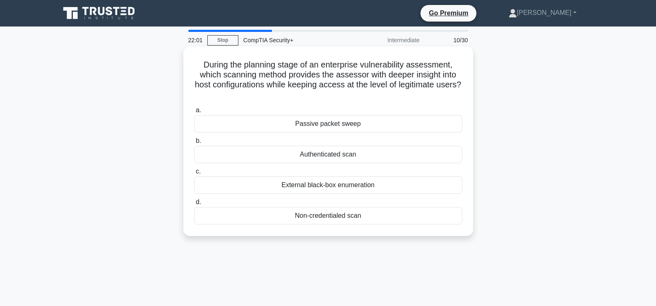
click at [410, 123] on div "Passive packet sweep" at bounding box center [328, 123] width 268 height 17
click at [194, 113] on input "a. Passive packet sweep" at bounding box center [194, 110] width 0 height 5
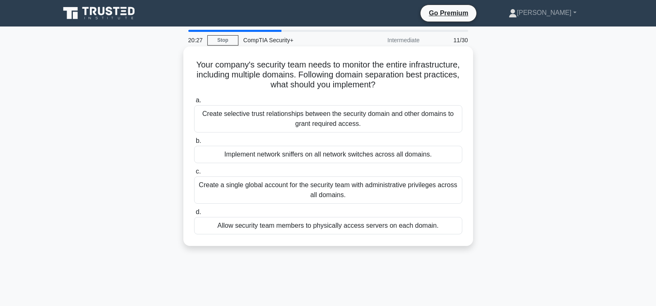
click at [430, 158] on div "Implement network sniffers on all network switches across all domains." at bounding box center [328, 154] width 268 height 17
click at [194, 144] on input "b. Implement network sniffers on all network switches across all domains." at bounding box center [194, 140] width 0 height 5
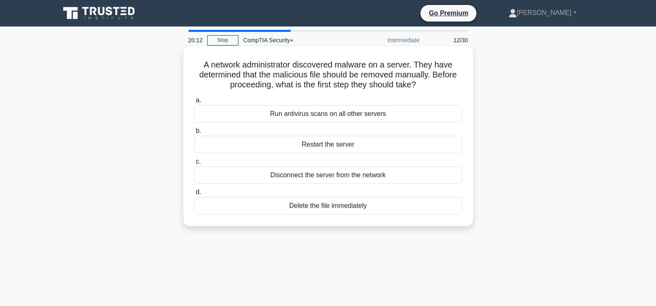
click at [425, 178] on div "Disconnect the server from the network" at bounding box center [328, 174] width 268 height 17
click at [194, 164] on input "c. Disconnect the server from the network" at bounding box center [194, 161] width 0 height 5
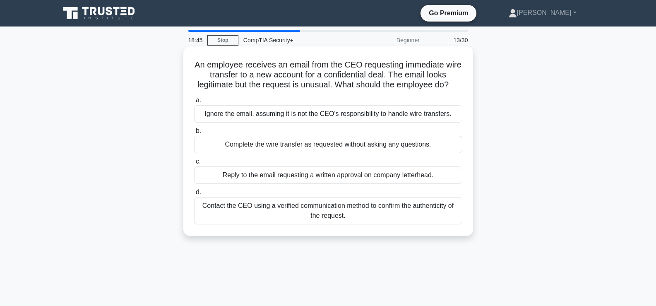
click at [388, 224] on div "Contact the CEO using a verified communication method to confirm the authentici…" at bounding box center [328, 210] width 268 height 27
click at [194, 195] on input "d. Contact the CEO using a verified communication method to confirm the authent…" at bounding box center [194, 192] width 0 height 5
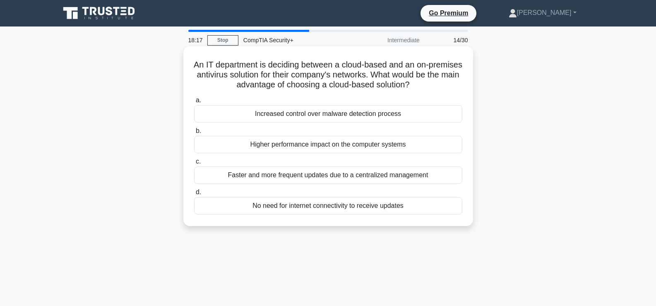
click at [429, 182] on div "Faster and more frequent updates due to a centralized management" at bounding box center [328, 174] width 268 height 17
click at [194, 164] on input "c. Faster and more frequent updates due to a centralized management" at bounding box center [194, 161] width 0 height 5
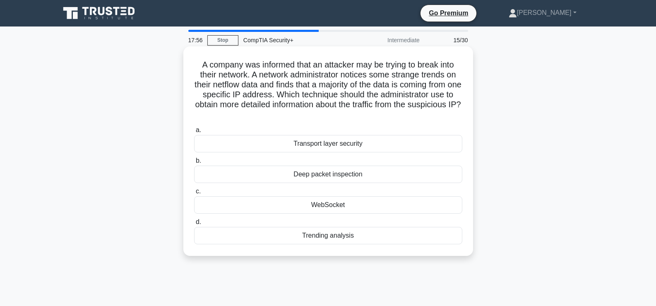
click at [428, 182] on div "Deep packet inspection" at bounding box center [328, 174] width 268 height 17
click at [194, 164] on input "b. Deep packet inspection" at bounding box center [194, 160] width 0 height 5
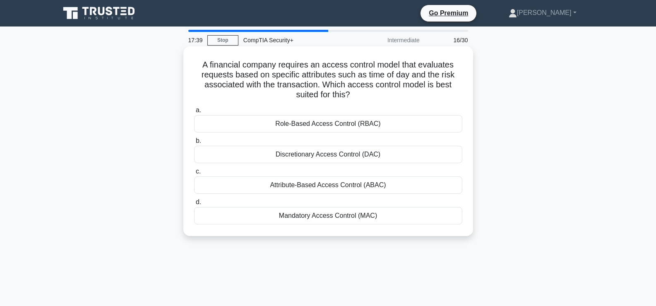
click at [363, 191] on div "Attribute-Based Access Control (ABAC)" at bounding box center [328, 184] width 268 height 17
click at [194, 174] on input "c. Attribute-Based Access Control (ABAC)" at bounding box center [194, 171] width 0 height 5
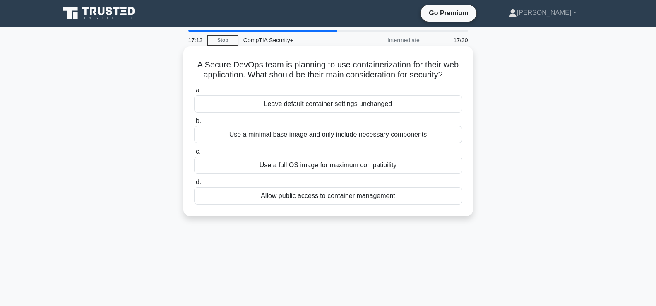
click at [419, 137] on div "Use a minimal base image and only include necessary components" at bounding box center [328, 134] width 268 height 17
click at [194, 124] on input "b. Use a minimal base image and only include necessary components" at bounding box center [194, 120] width 0 height 5
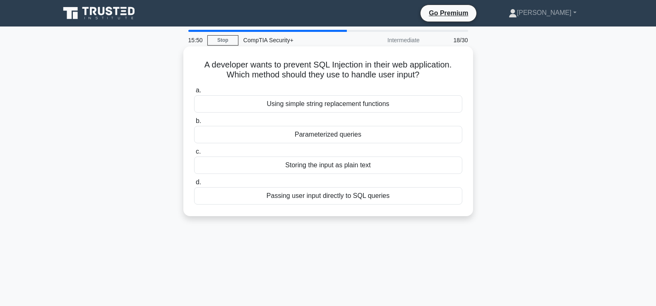
click at [376, 174] on div "Storing the input as plain text" at bounding box center [328, 164] width 268 height 17
click at [194, 154] on input "c. Storing the input as plain text" at bounding box center [194, 151] width 0 height 5
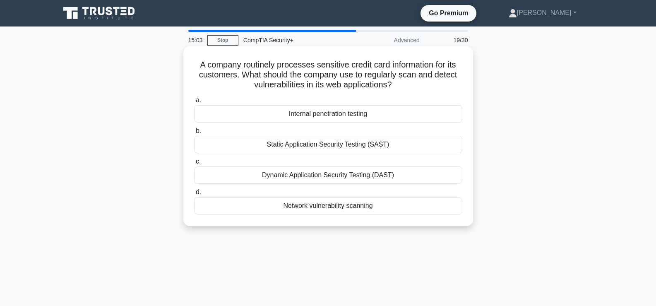
click at [403, 181] on div "Dynamic Application Security Testing (DAST)" at bounding box center [328, 174] width 268 height 17
click at [194, 164] on input "c. Dynamic Application Security Testing (DAST)" at bounding box center [194, 161] width 0 height 5
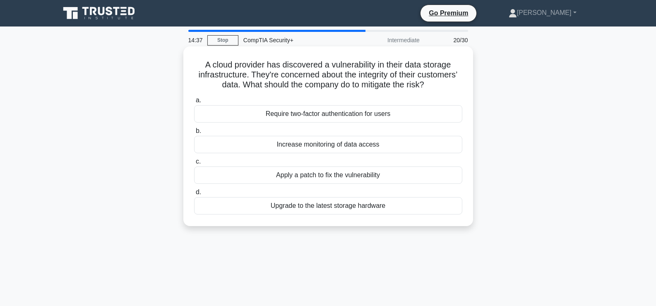
click at [413, 184] on div "Apply a patch to fix the vulnerability" at bounding box center [328, 174] width 268 height 17
click at [194, 164] on input "c. Apply a patch to fix the vulnerability" at bounding box center [194, 161] width 0 height 5
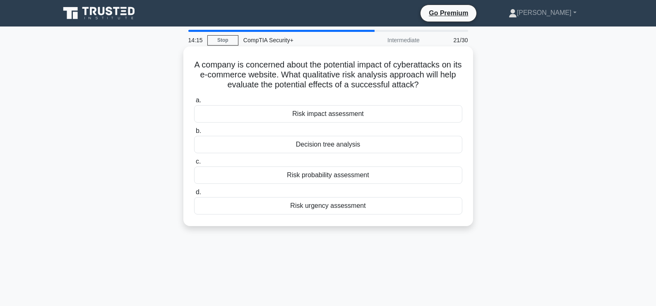
click at [377, 184] on div "Risk probability assessment" at bounding box center [328, 174] width 268 height 17
click at [194, 164] on input "c. Risk probability assessment" at bounding box center [194, 161] width 0 height 5
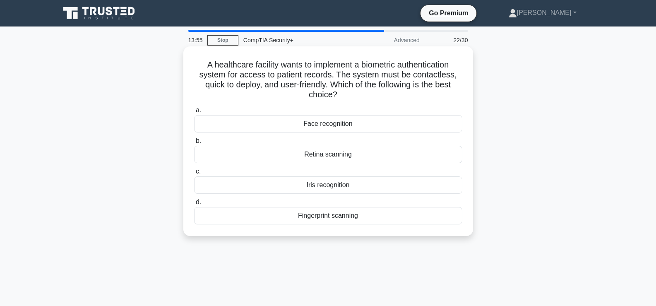
click at [410, 132] on div "Face recognition" at bounding box center [328, 123] width 268 height 17
click at [194, 113] on input "a. Face recognition" at bounding box center [194, 110] width 0 height 5
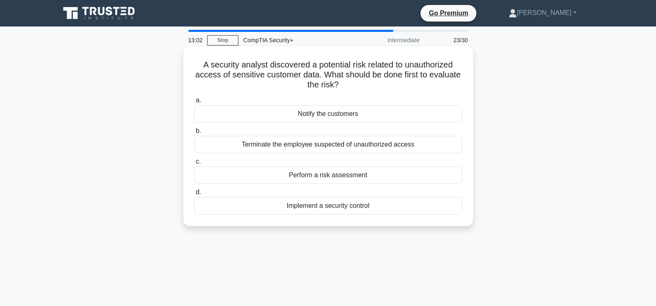
click at [377, 184] on div "Perform a risk assessment" at bounding box center [328, 174] width 268 height 17
click at [194, 164] on input "c. Perform a risk assessment" at bounding box center [194, 161] width 0 height 5
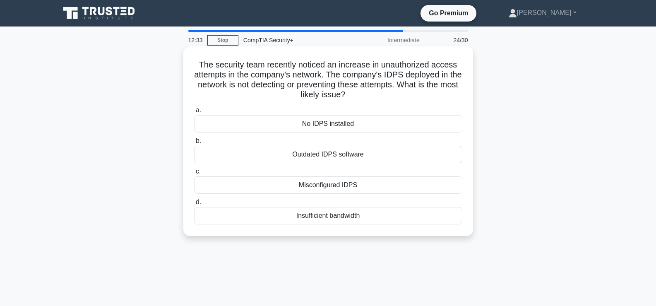
click at [386, 190] on div "Misconfigured IDPS" at bounding box center [328, 184] width 268 height 17
click at [194, 174] on input "c. Misconfigured IDPS" at bounding box center [194, 171] width 0 height 5
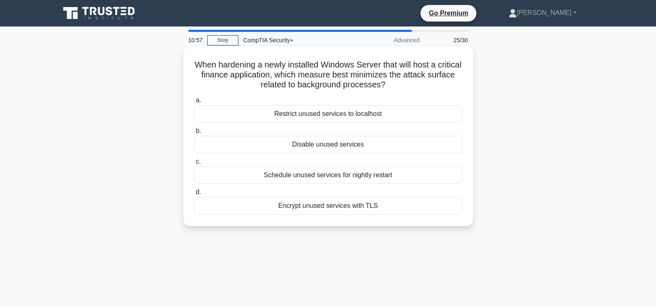
click at [377, 149] on div "Disable unused services" at bounding box center [328, 144] width 268 height 17
click at [194, 134] on input "b. Disable unused services" at bounding box center [194, 130] width 0 height 5
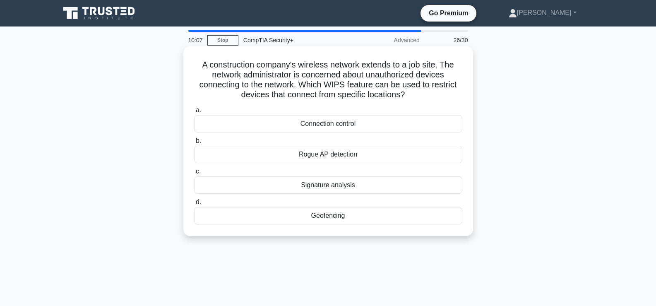
click at [407, 120] on div "Connection control" at bounding box center [328, 123] width 268 height 17
click at [194, 113] on input "a. Connection control" at bounding box center [194, 110] width 0 height 5
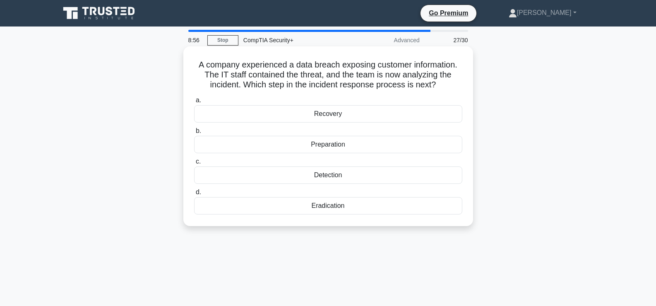
click at [412, 117] on div "Recovery" at bounding box center [328, 113] width 268 height 17
click at [194, 103] on input "a. Recovery" at bounding box center [194, 100] width 0 height 5
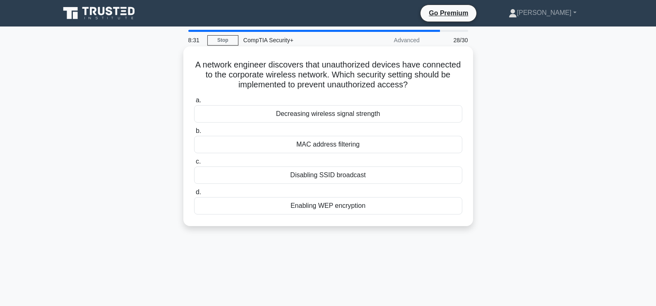
click at [427, 145] on div "MAC address filtering" at bounding box center [328, 144] width 268 height 17
click at [194, 134] on input "b. MAC address filtering" at bounding box center [194, 130] width 0 height 5
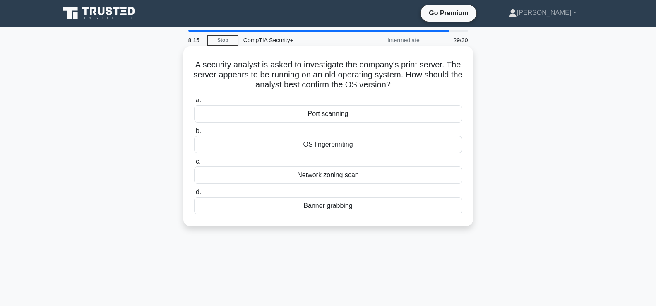
click at [432, 151] on div "OS fingerprinting" at bounding box center [328, 144] width 268 height 17
click at [194, 134] on input "b. OS fingerprinting" at bounding box center [194, 130] width 0 height 5
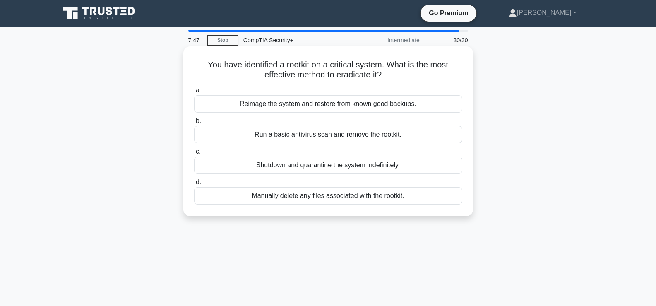
click at [402, 108] on div "Reimage the system and restore from known good backups." at bounding box center [328, 103] width 268 height 17
click at [194, 93] on input "a. Reimage the system and restore from known good backups." at bounding box center [194, 90] width 0 height 5
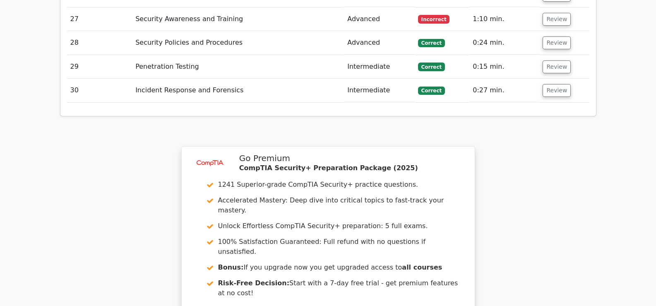
scroll to position [1779, 0]
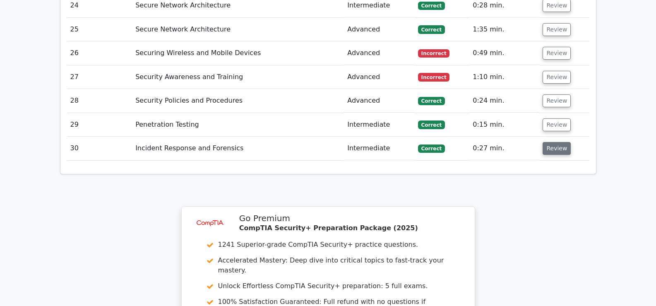
click at [551, 142] on button "Review" at bounding box center [557, 148] width 28 height 13
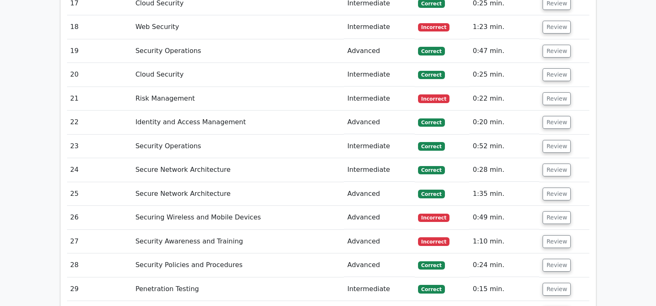
scroll to position [1597, 0]
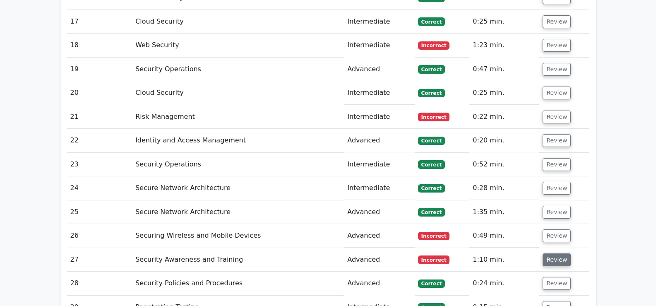
click at [550, 253] on button "Review" at bounding box center [557, 259] width 28 height 13
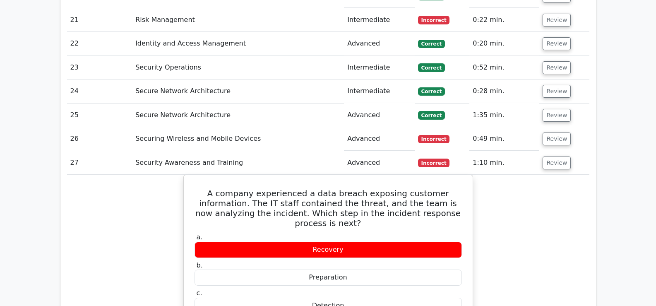
scroll to position [1690, 0]
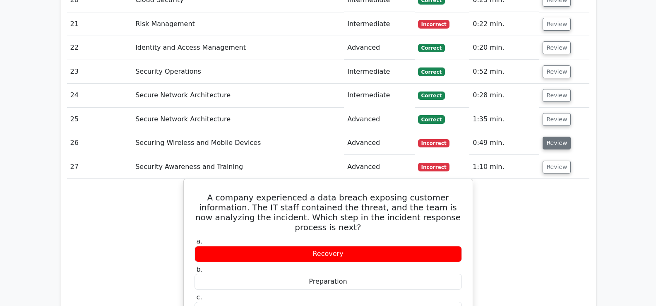
click at [550, 137] on button "Review" at bounding box center [557, 143] width 28 height 13
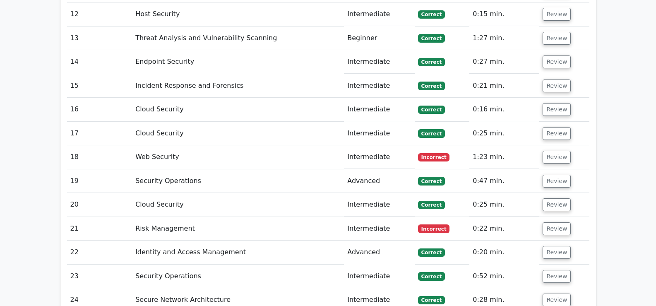
scroll to position [1480, 0]
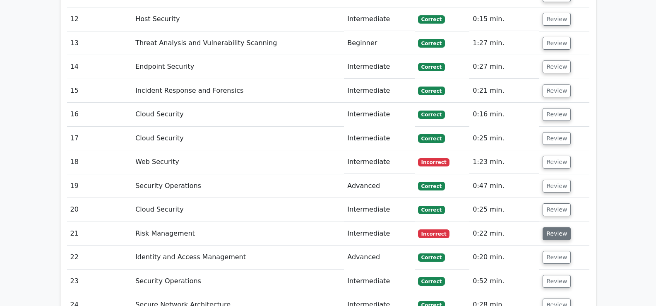
click at [548, 227] on button "Review" at bounding box center [557, 233] width 28 height 13
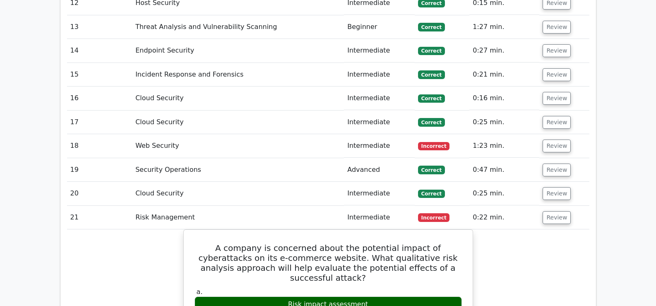
scroll to position [1485, 0]
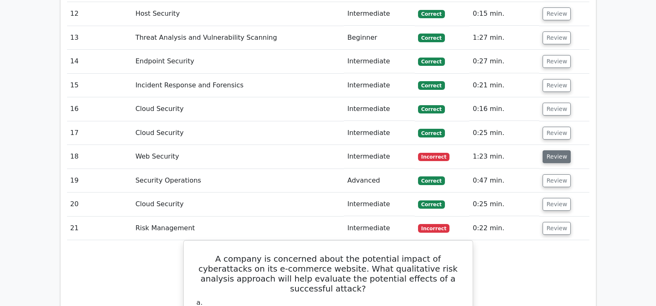
click at [553, 150] on button "Review" at bounding box center [557, 156] width 28 height 13
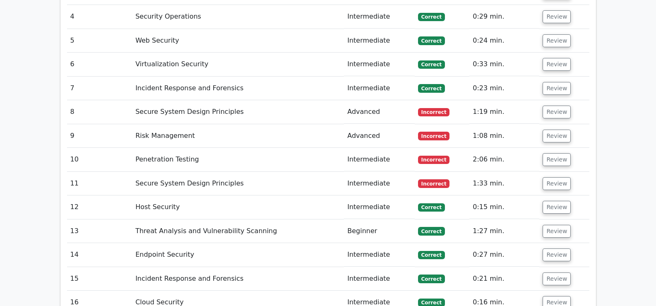
scroll to position [1235, 0]
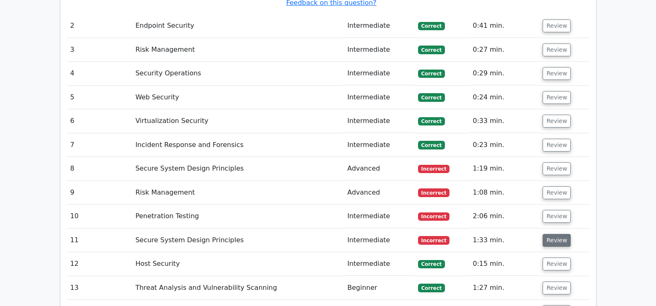
click at [555, 234] on button "Review" at bounding box center [557, 240] width 28 height 13
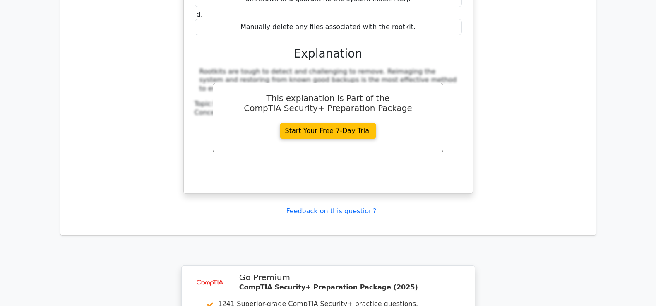
scroll to position [3937, 0]
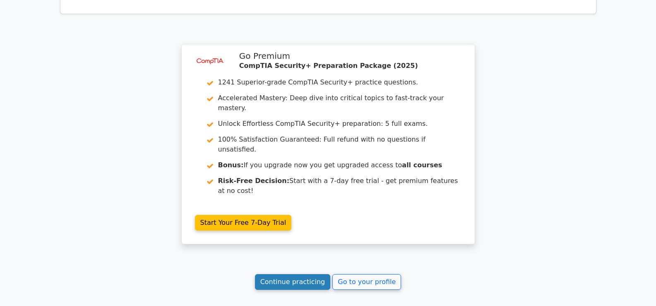
click at [294, 274] on link "Continue practicing" at bounding box center [293, 282] width 76 height 16
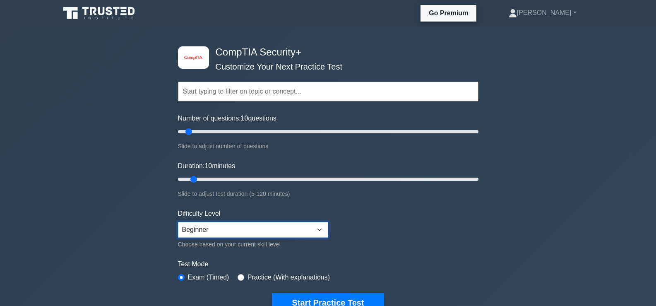
click at [255, 228] on select "Beginner Intermediate Expert" at bounding box center [253, 230] width 150 height 16
select select "expert"
click at [178, 222] on select "Beginner Intermediate Expert" at bounding box center [253, 230] width 150 height 16
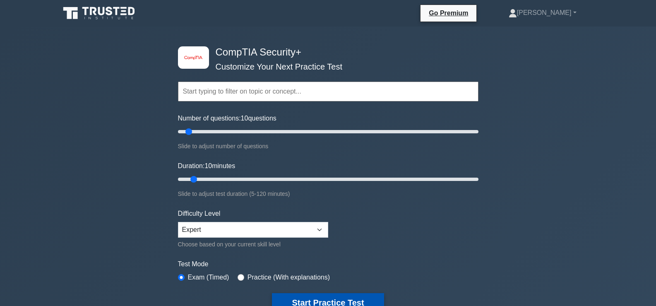
click at [315, 297] on button "Start Practice Test" at bounding box center [328, 302] width 112 height 19
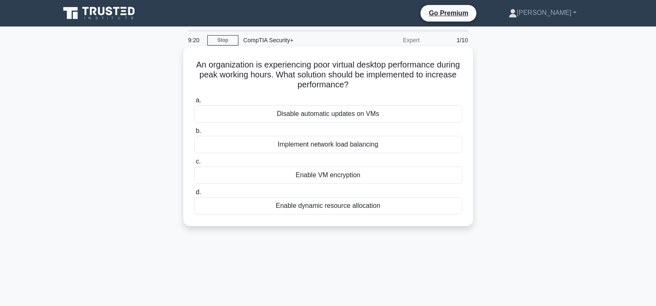
click at [296, 153] on div "Implement network load balancing" at bounding box center [328, 144] width 268 height 17
click at [194, 134] on input "b. Implement network load balancing" at bounding box center [194, 130] width 0 height 5
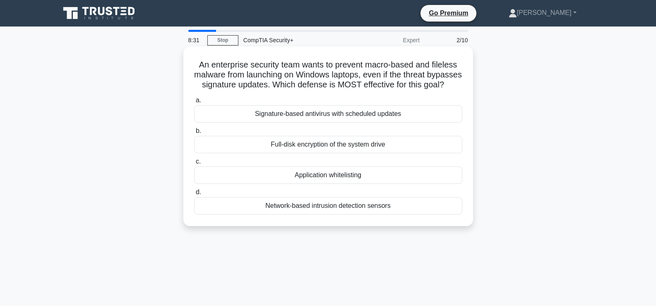
click at [313, 153] on div "Full-disk encryption of the system drive" at bounding box center [328, 144] width 268 height 17
click at [194, 134] on input "b. Full-disk encryption of the system drive" at bounding box center [194, 130] width 0 height 5
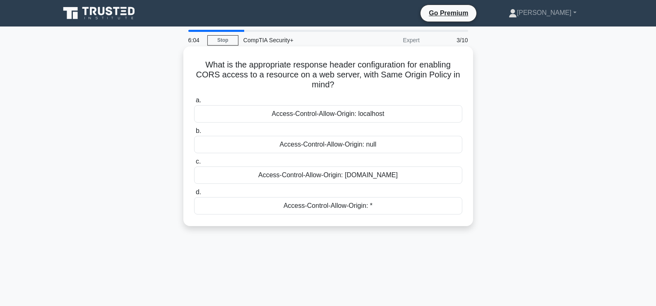
click at [316, 114] on div "Access-Control-Allow-Origin: localhost" at bounding box center [328, 113] width 268 height 17
click at [194, 103] on input "a. Access-Control-Allow-Origin: localhost" at bounding box center [194, 100] width 0 height 5
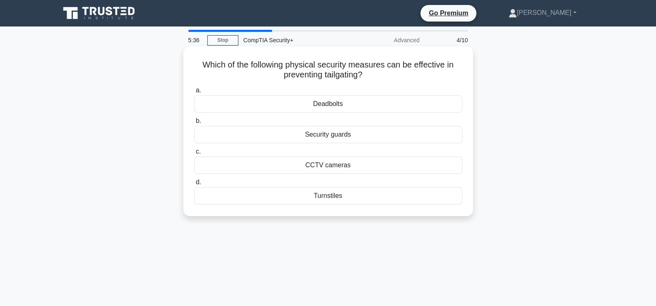
click at [361, 197] on div "Turnstiles" at bounding box center [328, 195] width 268 height 17
click at [194, 185] on input "d. Turnstiles" at bounding box center [194, 182] width 0 height 5
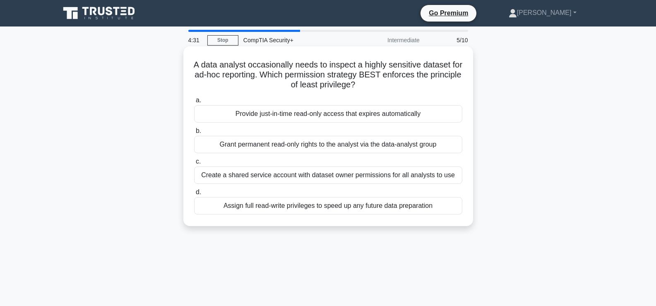
click at [359, 144] on div "Grant permanent read-only rights to the analyst via the data-analyst group" at bounding box center [328, 144] width 268 height 17
click at [194, 134] on input "[PERSON_NAME] permanent read-only rights to the analyst via the data-analyst gr…" at bounding box center [194, 130] width 0 height 5
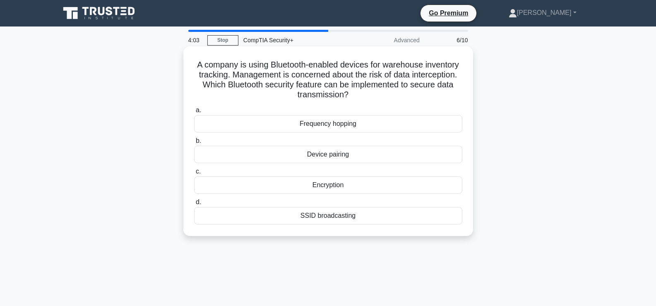
click at [380, 189] on div "Encryption" at bounding box center [328, 184] width 268 height 17
click at [194, 174] on input "c. Encryption" at bounding box center [194, 171] width 0 height 5
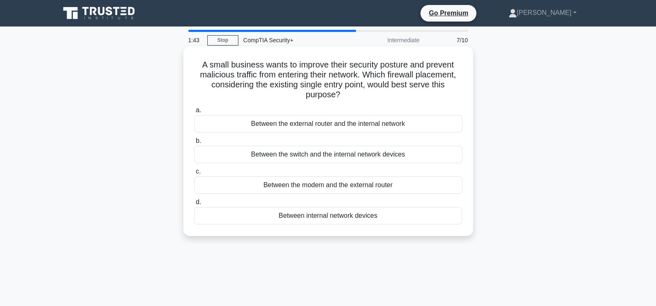
click at [336, 187] on div "Between the modem and the external router" at bounding box center [328, 184] width 268 height 17
click at [194, 174] on input "c. Between the modem and the external router" at bounding box center [194, 171] width 0 height 5
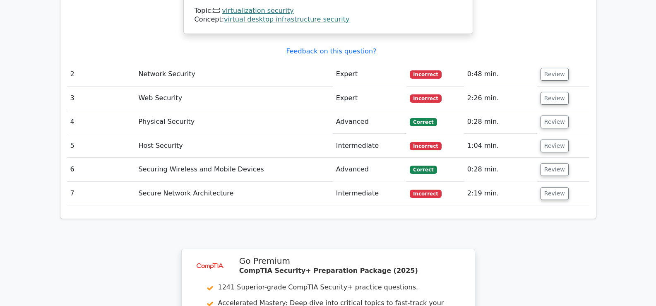
scroll to position [944, 0]
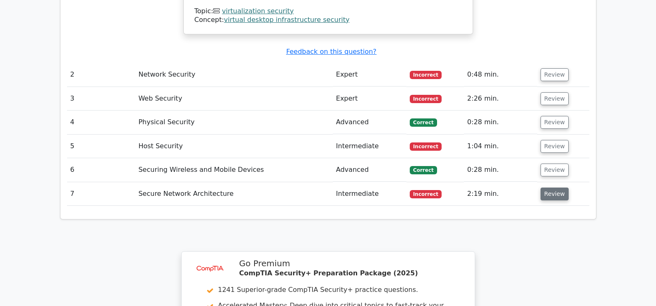
click at [551, 188] on button "Review" at bounding box center [555, 194] width 28 height 13
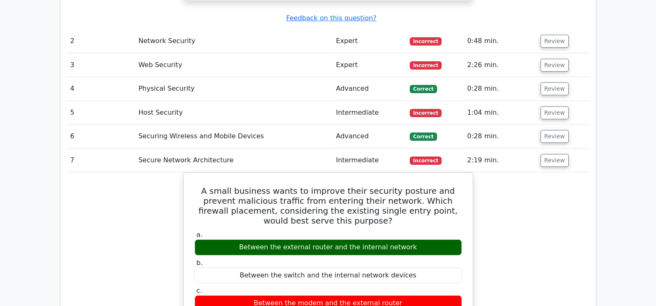
scroll to position [970, 0]
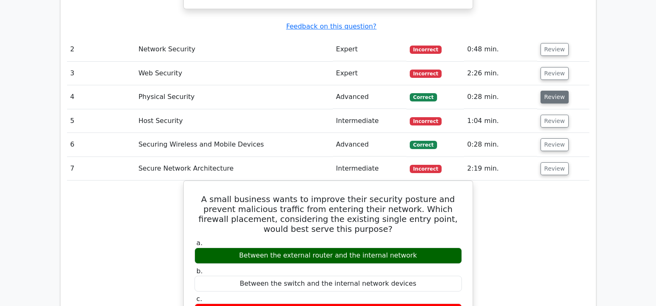
click at [543, 91] on button "Review" at bounding box center [555, 97] width 28 height 13
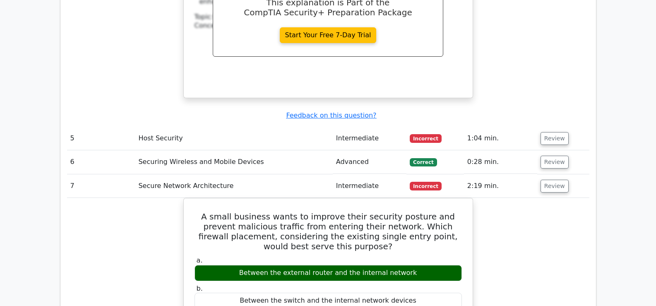
scroll to position [1291, 0]
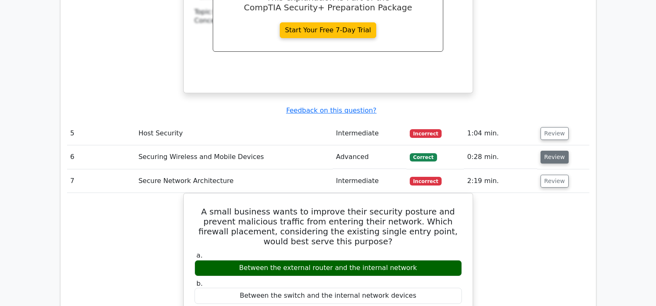
click at [551, 151] on button "Review" at bounding box center [555, 157] width 28 height 13
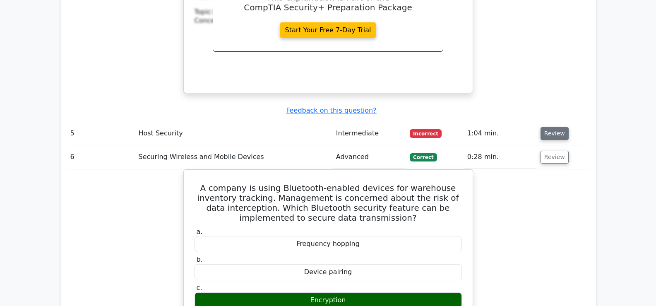
click at [553, 127] on button "Review" at bounding box center [555, 133] width 28 height 13
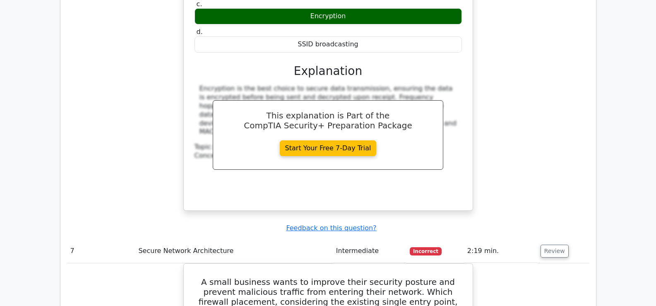
scroll to position [2571, 0]
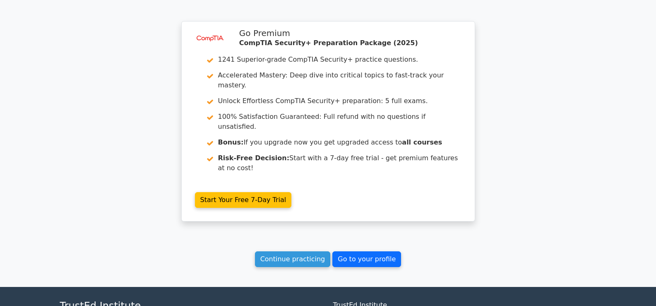
click at [354, 251] on link "Go to your profile" at bounding box center [366, 259] width 69 height 16
